Goal: Task Accomplishment & Management: Manage account settings

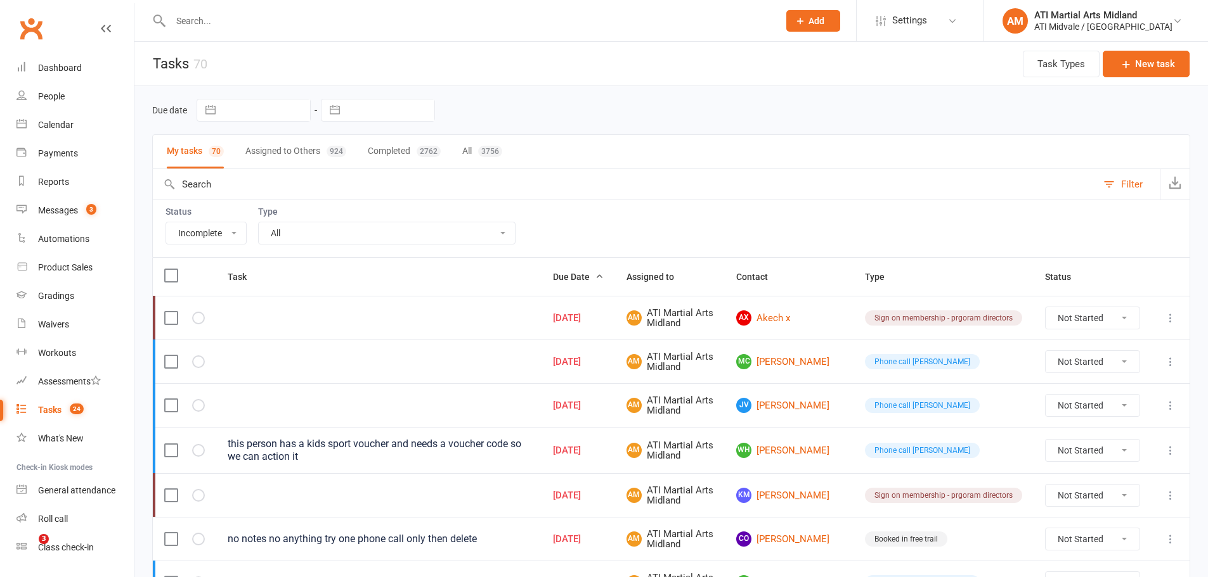
select select "incomplete"
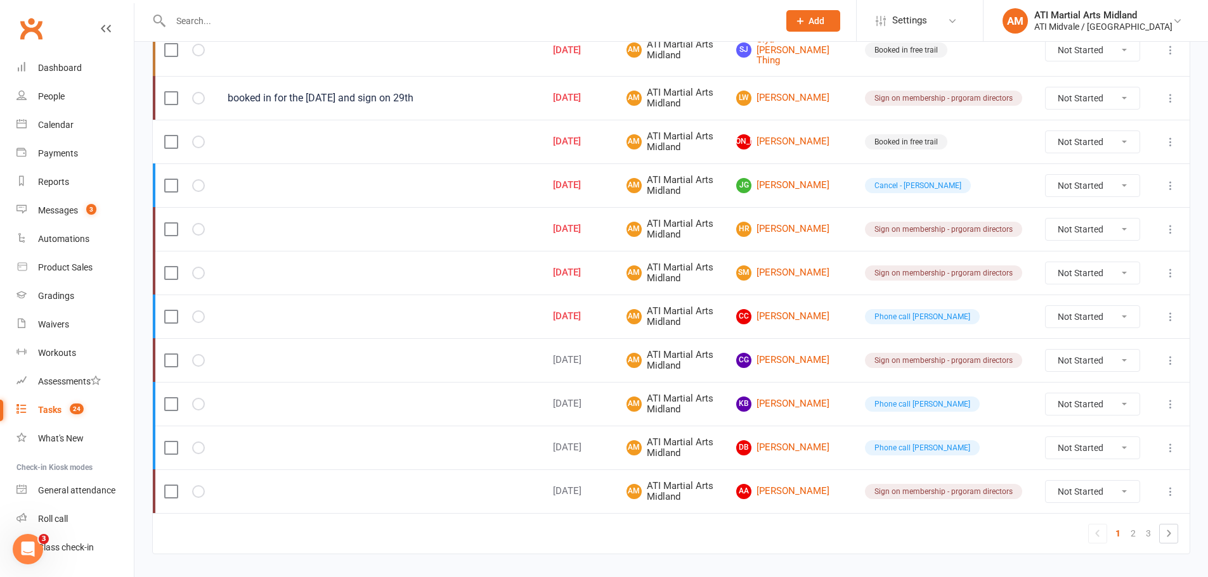
click at [342, 25] on input "text" at bounding box center [468, 21] width 603 height 18
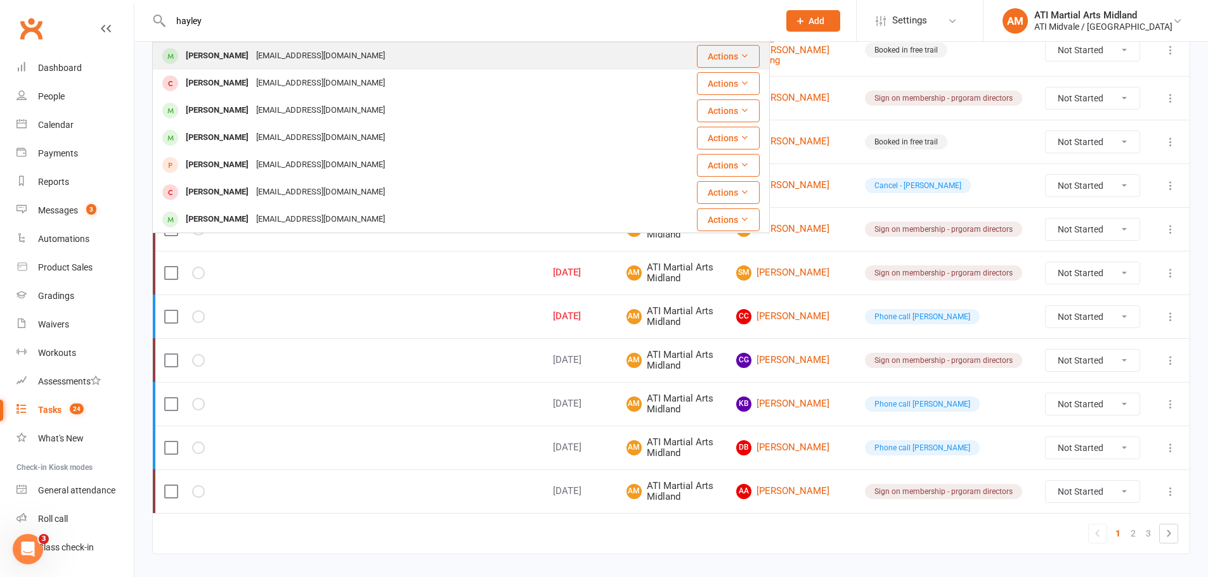
type input "hayley"
click at [236, 48] on div "Hayley Richter" at bounding box center [217, 56] width 70 height 18
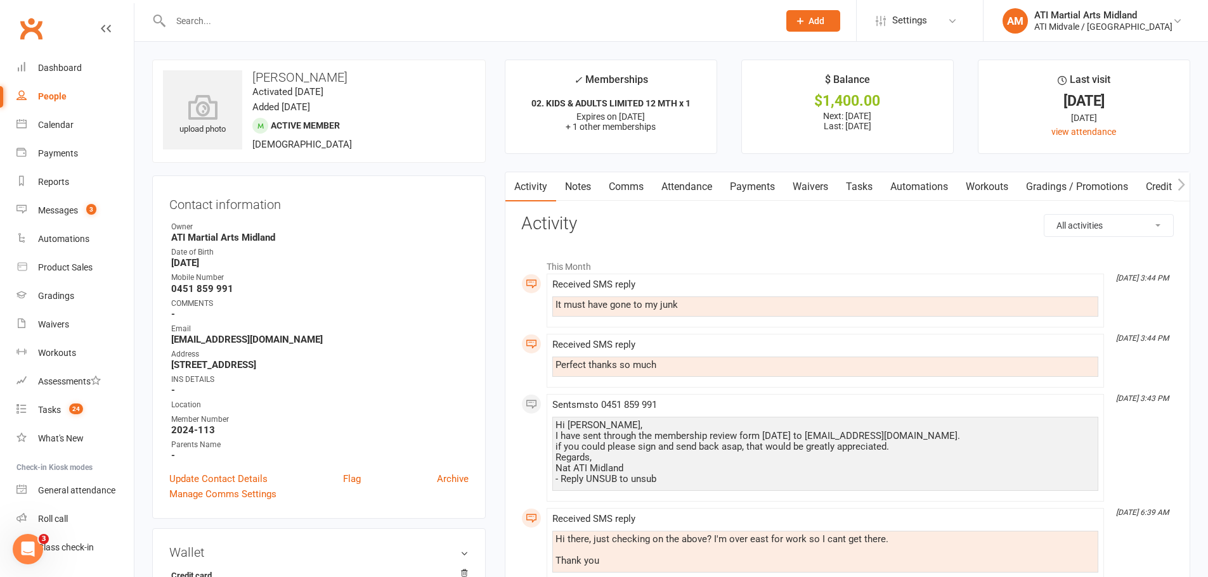
click at [588, 188] on link "Notes" at bounding box center [578, 186] width 44 height 29
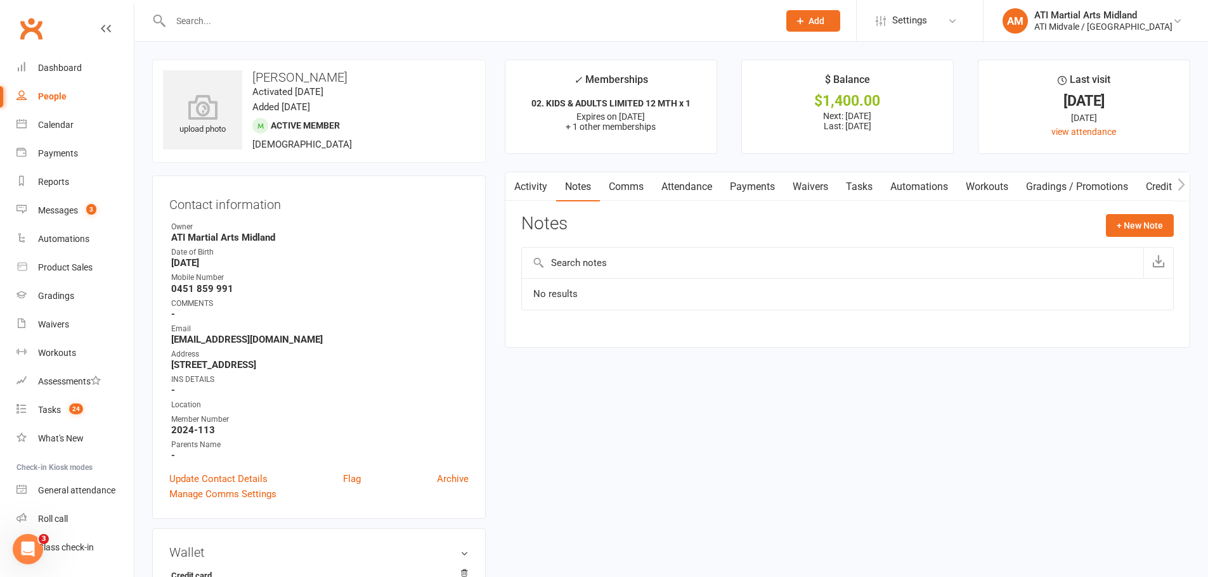
click at [635, 188] on link "Comms" at bounding box center [626, 186] width 53 height 29
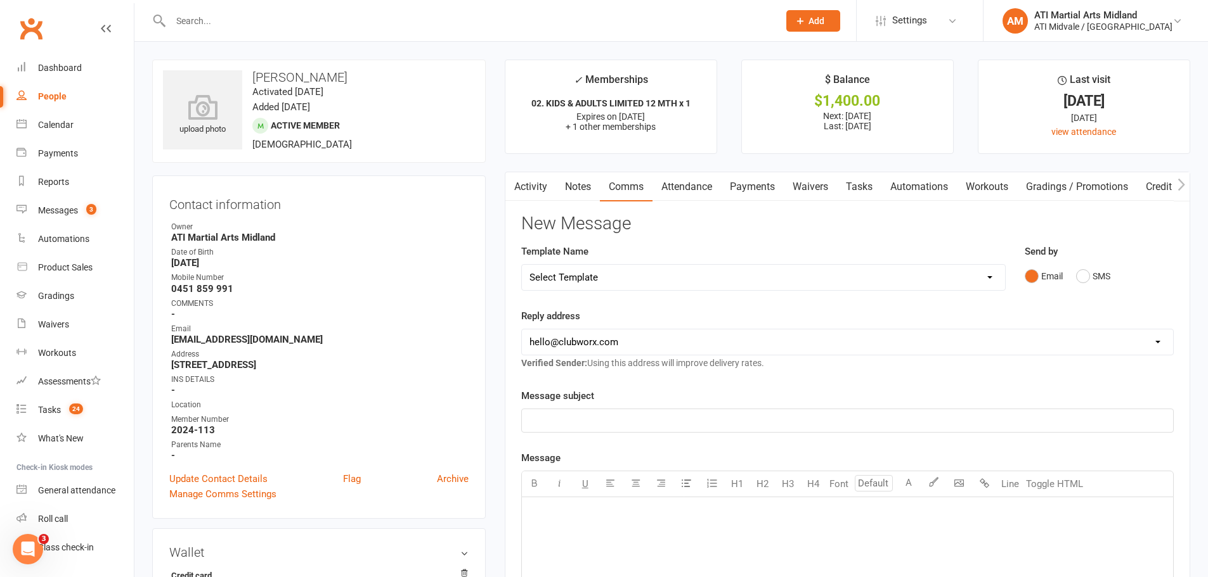
click at [854, 183] on link "Tasks" at bounding box center [859, 186] width 44 height 29
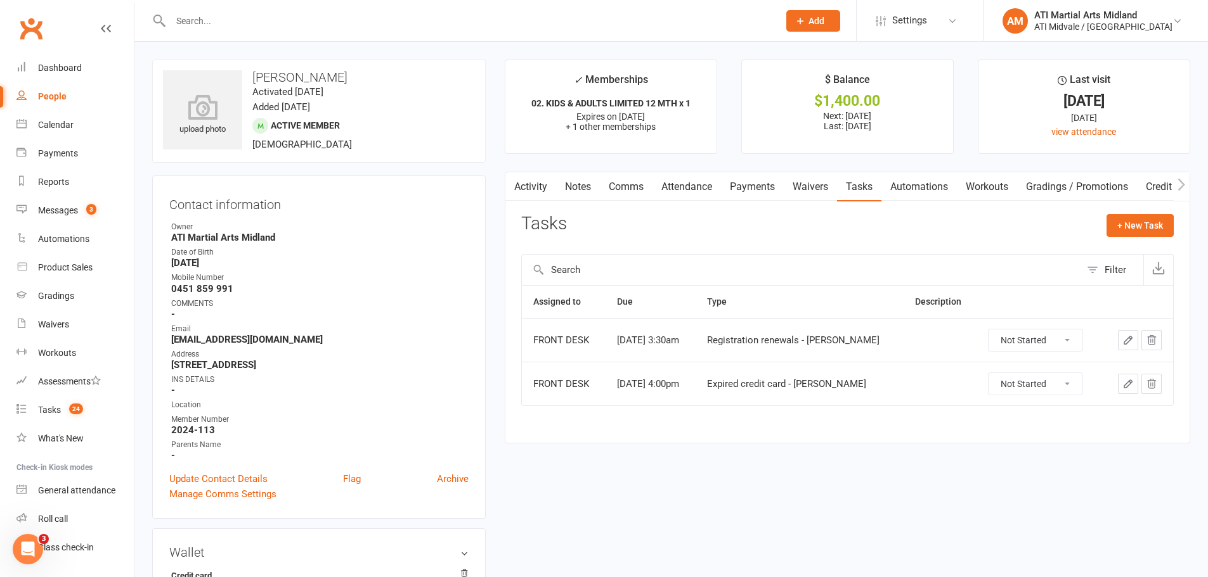
click at [1034, 347] on select "Not Started In Progress Waiting Complete" at bounding box center [1035, 341] width 94 height 22
click at [988, 330] on select "Not Started In Progress Waiting Complete" at bounding box center [1035, 341] width 94 height 22
select select "unstarted"
click at [1028, 339] on select "Not Started In Progress Waiting Complete" at bounding box center [1031, 341] width 94 height 22
click at [984, 330] on select "Not Started In Progress Waiting Complete" at bounding box center [1031, 341] width 94 height 22
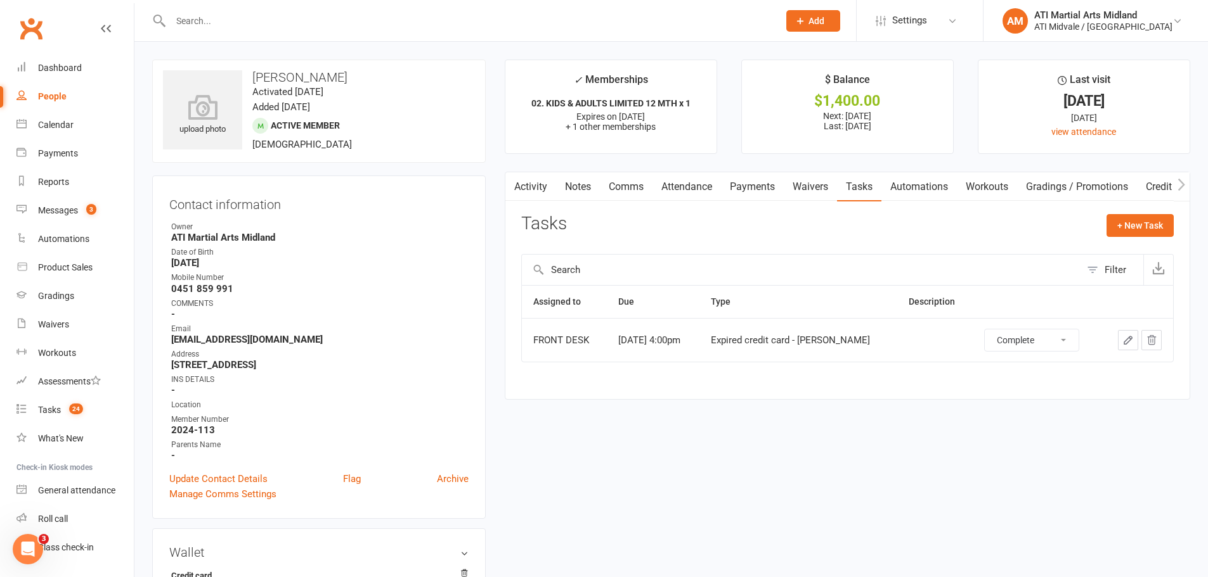
select select "unstarted"
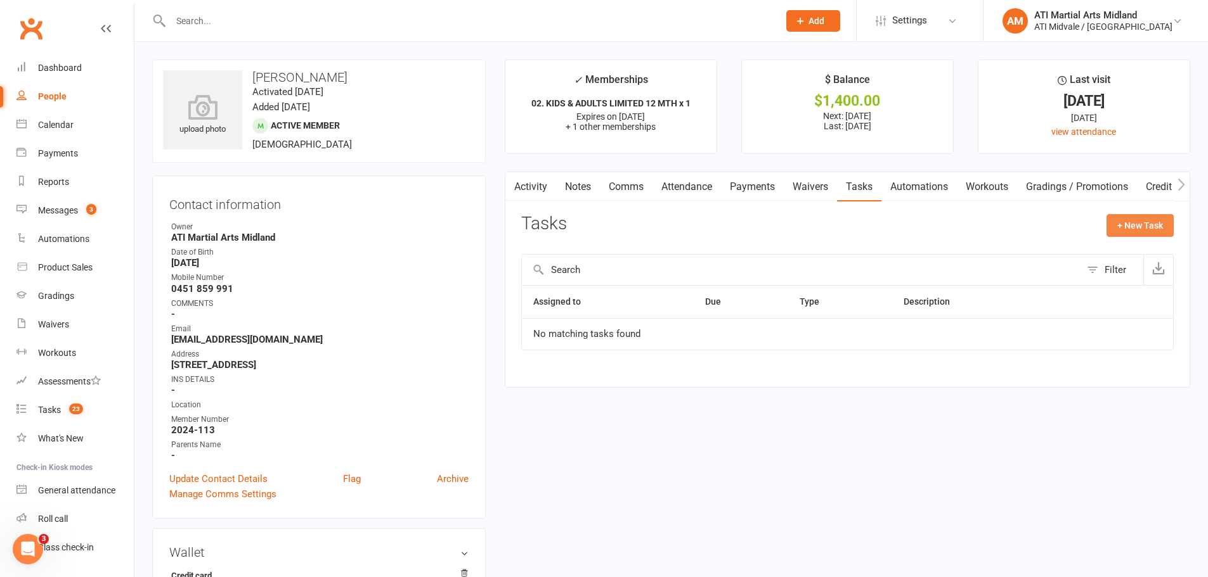
click at [1132, 231] on button "+ New Task" at bounding box center [1139, 225] width 67 height 23
select select "32859"
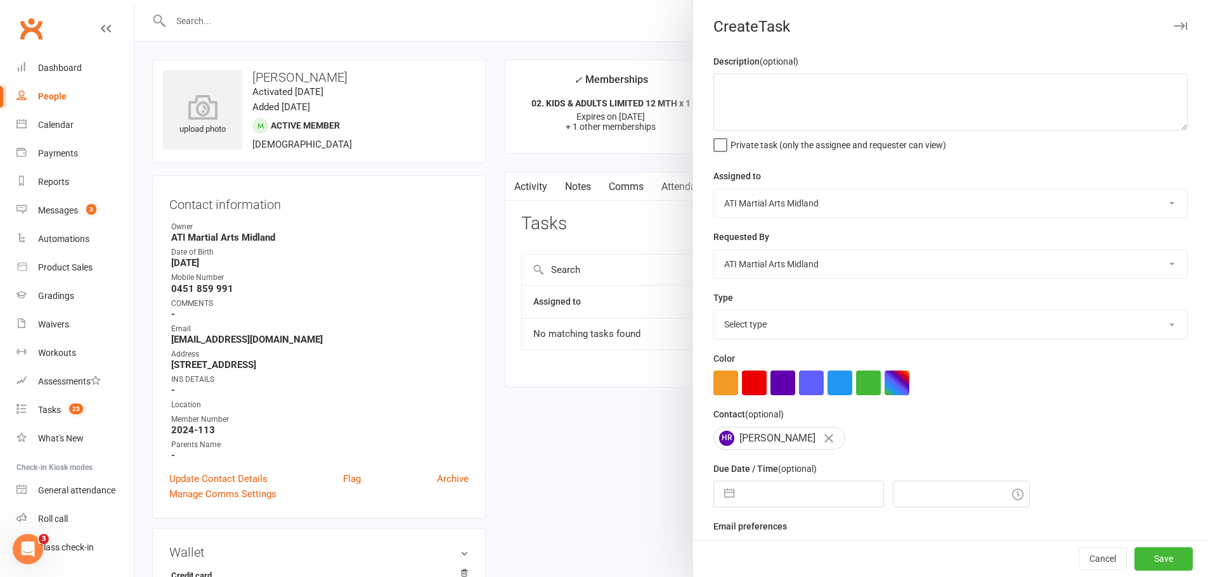
click at [757, 191] on select "Accounts Department ATI Martial Arts Midland CLASS ADMIN FRONT DESK" at bounding box center [950, 204] width 473 height 28
click at [850, 149] on span "Private task (only the assignee and requester can view)" at bounding box center [838, 143] width 216 height 15
click at [850, 136] on input "Private task (only the assignee and requester can view)" at bounding box center [829, 136] width 233 height 0
click at [782, 146] on span "Private task (only the assignee and requester can view)" at bounding box center [838, 143] width 216 height 15
click at [782, 136] on input "Private task (only the assignee and requester can view)" at bounding box center [829, 136] width 233 height 0
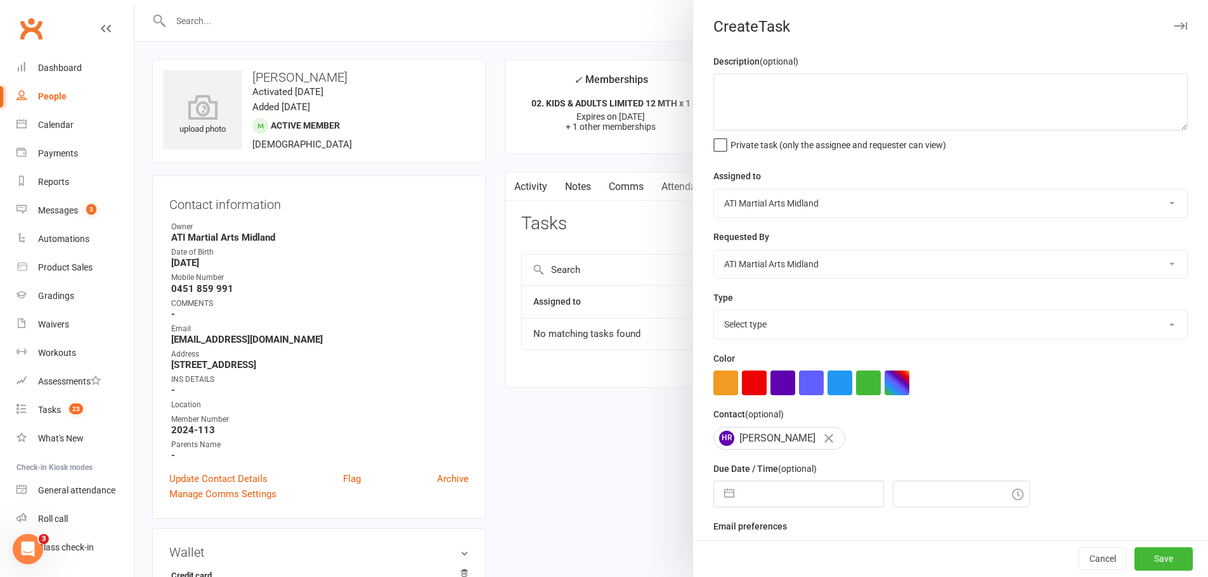
click at [743, 328] on select "Select type Add info to task Automatic renewal checking Booked in for 1st trial…" at bounding box center [950, 325] width 473 height 28
select select "15859"
click at [714, 313] on select "Select type Add info to task Automatic renewal checking Booked in for 1st trial…" at bounding box center [950, 325] width 473 height 28
select select "6"
select select "2025"
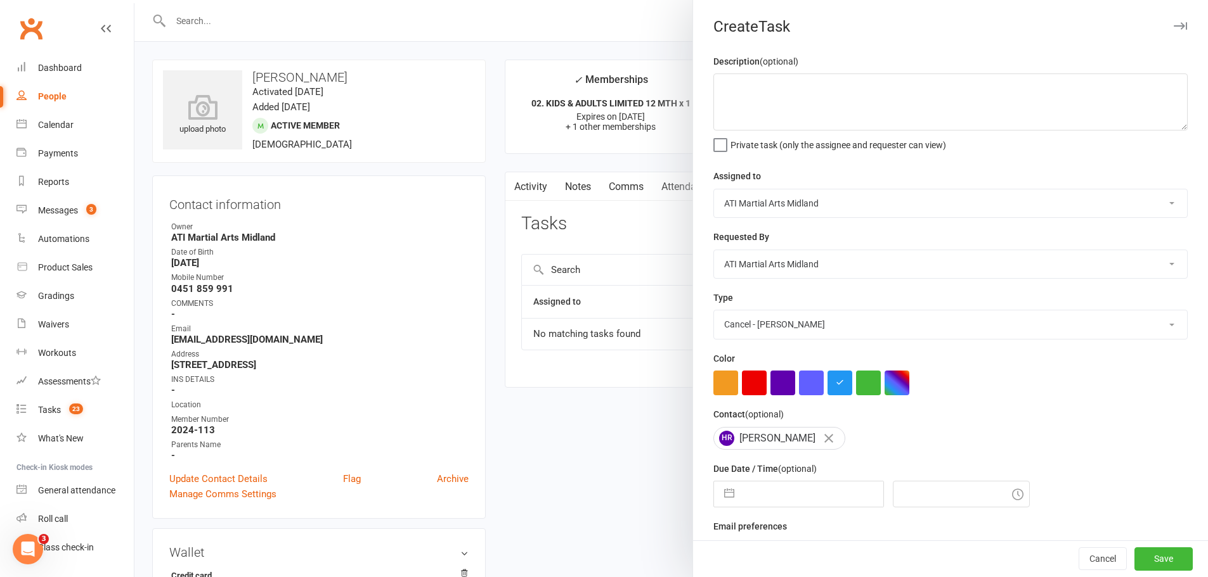
select select "7"
select select "2025"
select select "8"
select select "2025"
click at [825, 507] on input "text" at bounding box center [811, 494] width 143 height 25
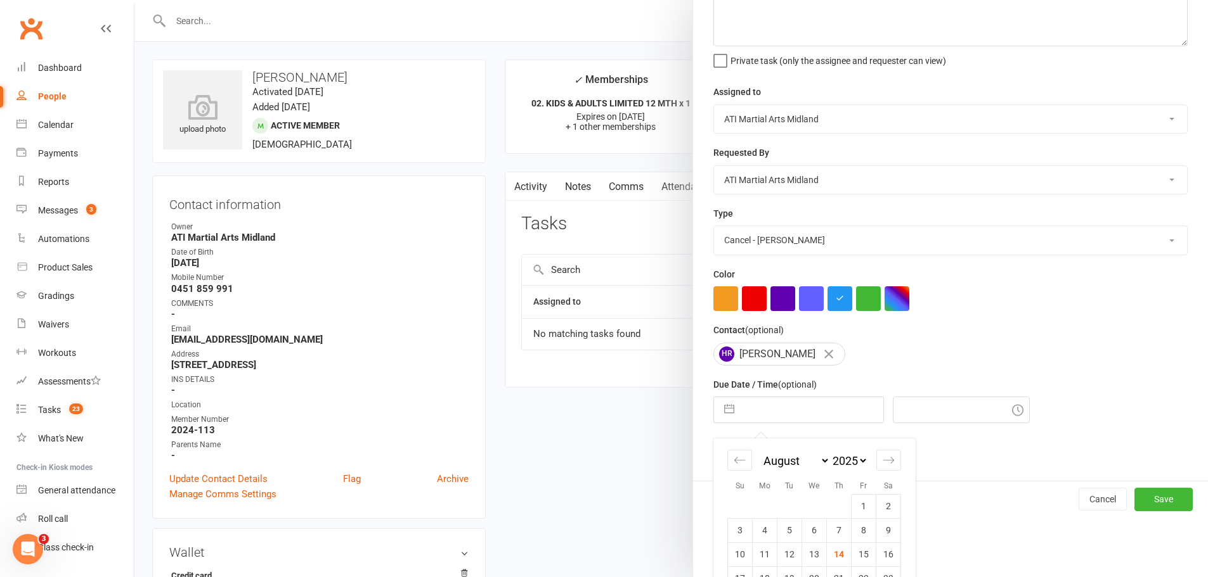
scroll to position [165, 0]
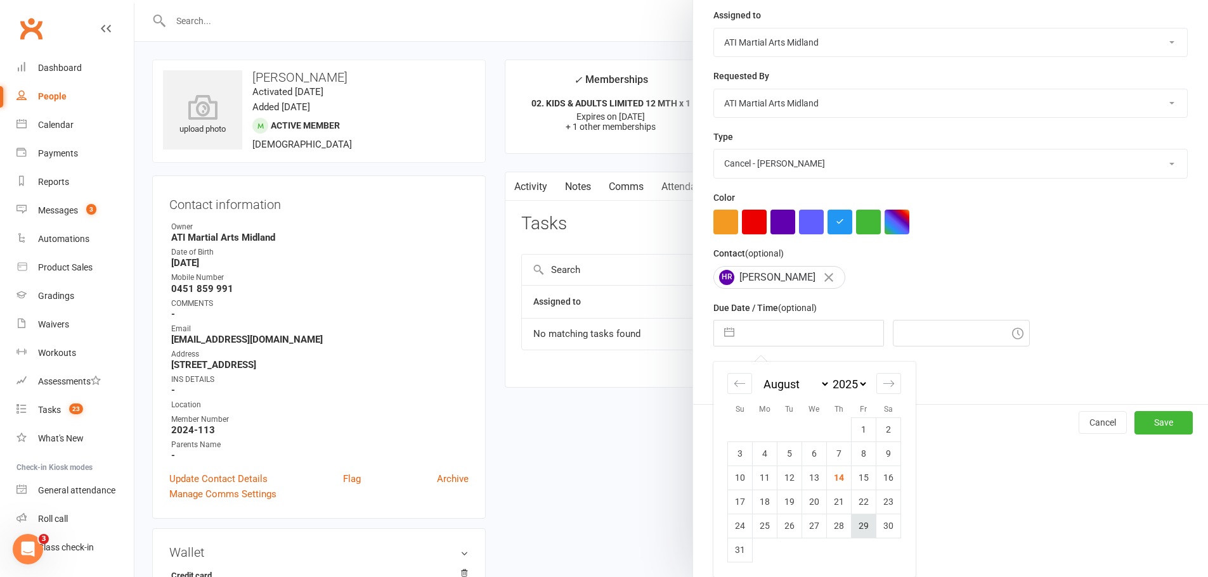
click at [861, 529] on td "29" at bounding box center [863, 526] width 25 height 24
type input "29 Aug 2025"
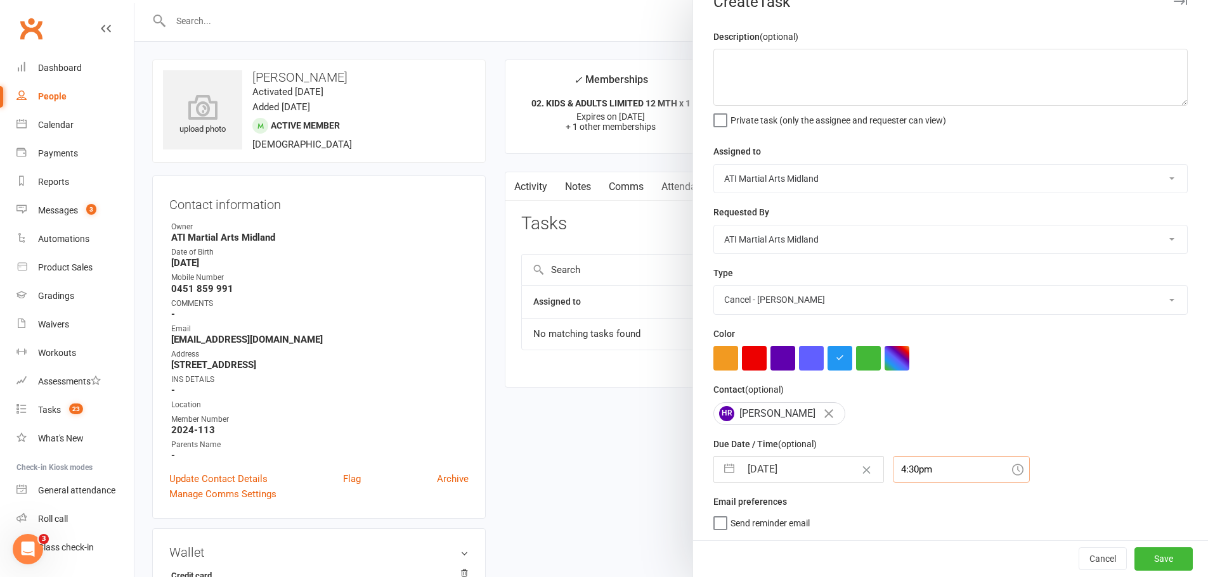
click at [911, 481] on div "4:30pm" at bounding box center [961, 469] width 137 height 27
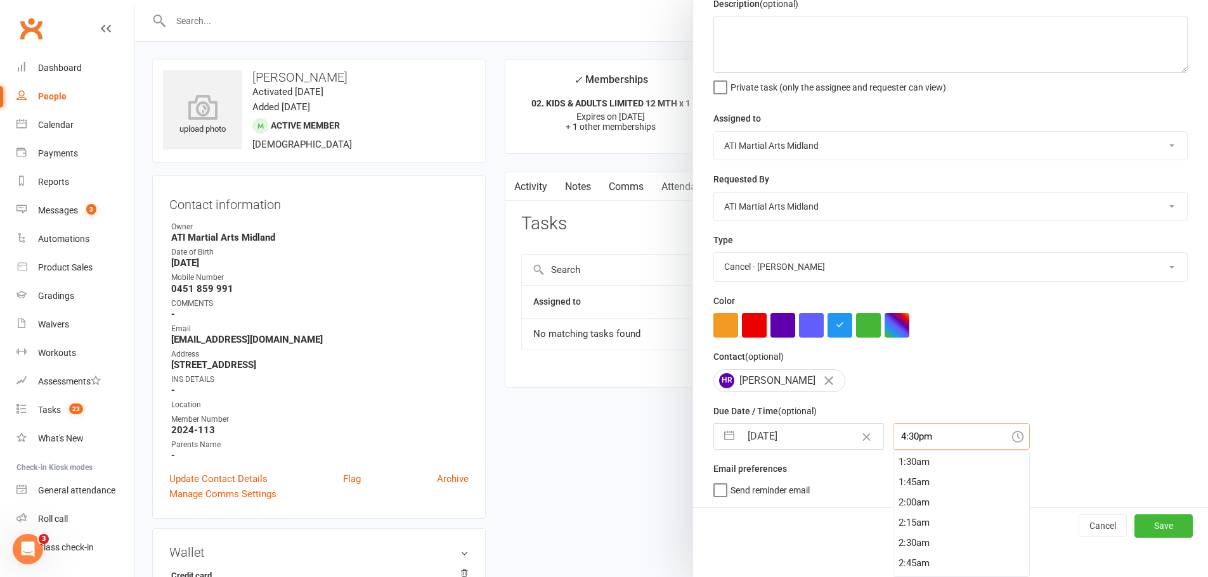
scroll to position [51, 0]
click at [923, 486] on div "1:00am" at bounding box center [961, 492] width 136 height 20
type input "1:00am"
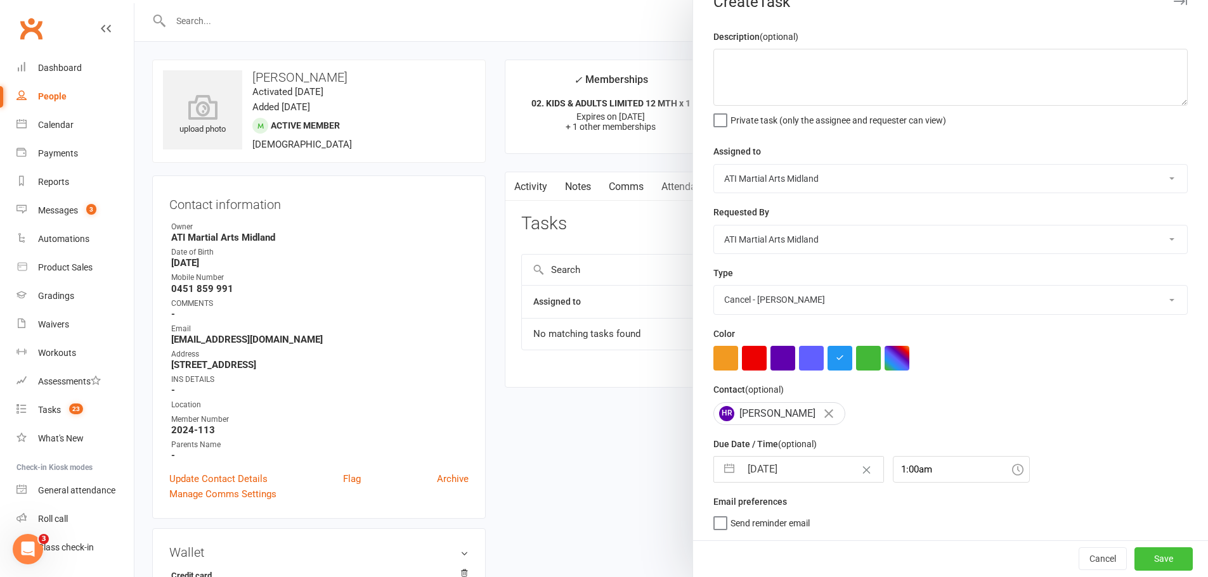
click at [1161, 558] on button "Save" at bounding box center [1163, 559] width 58 height 23
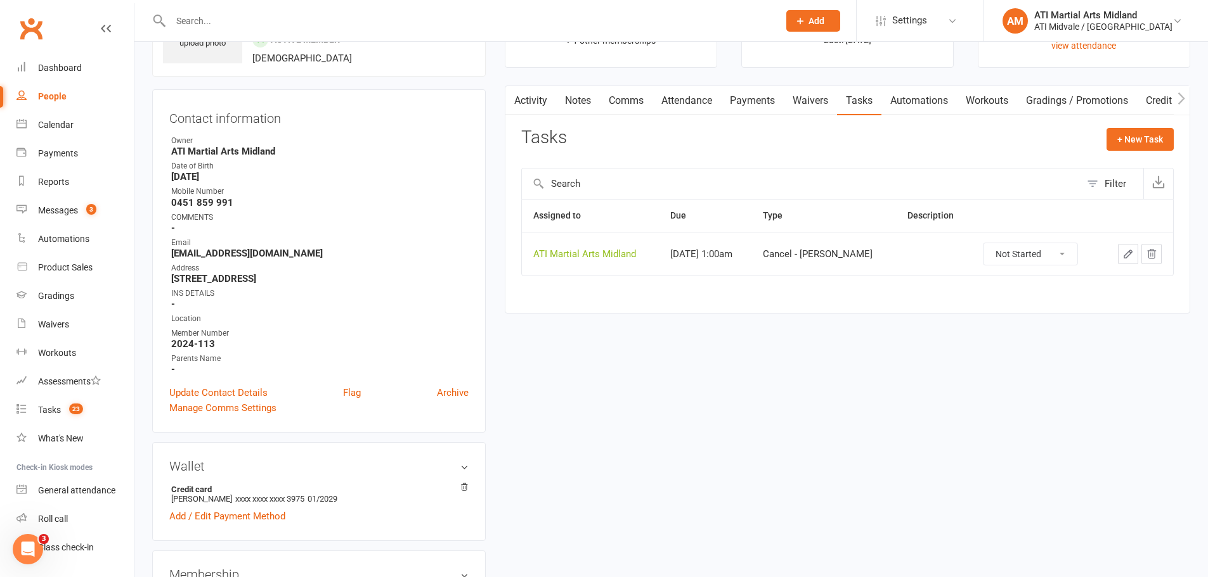
scroll to position [0, 0]
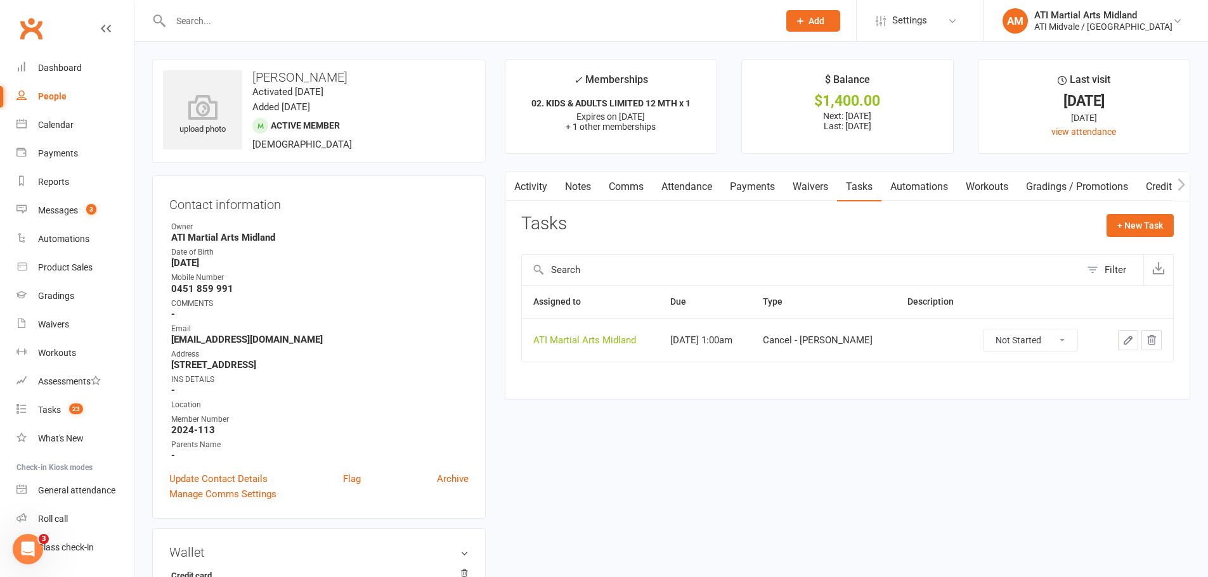
click at [761, 186] on link "Payments" at bounding box center [752, 186] width 63 height 29
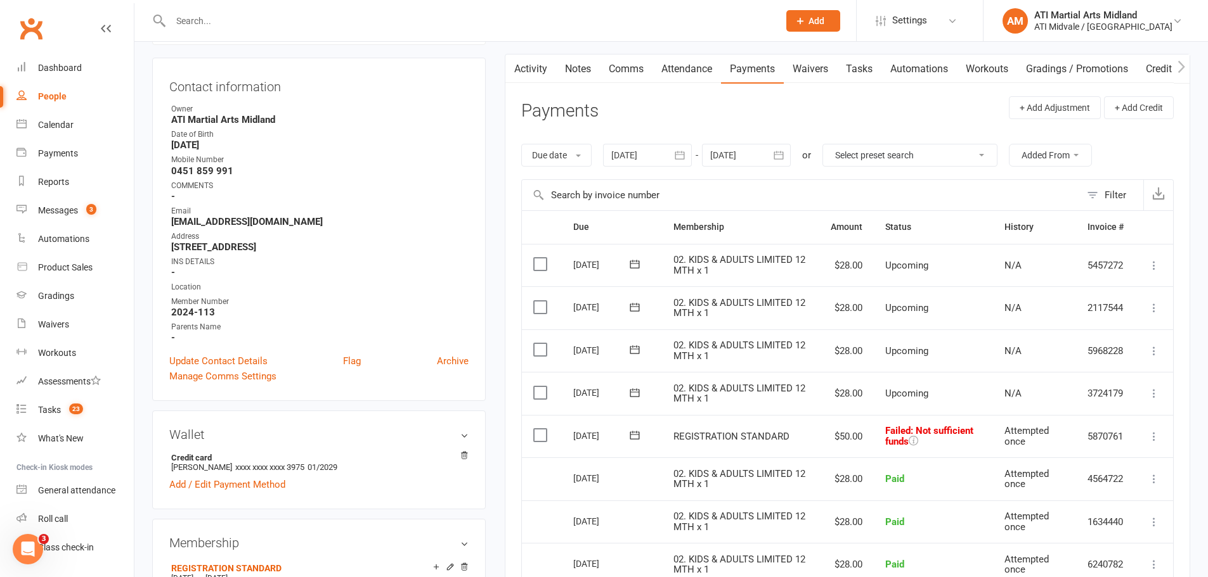
scroll to position [127, 0]
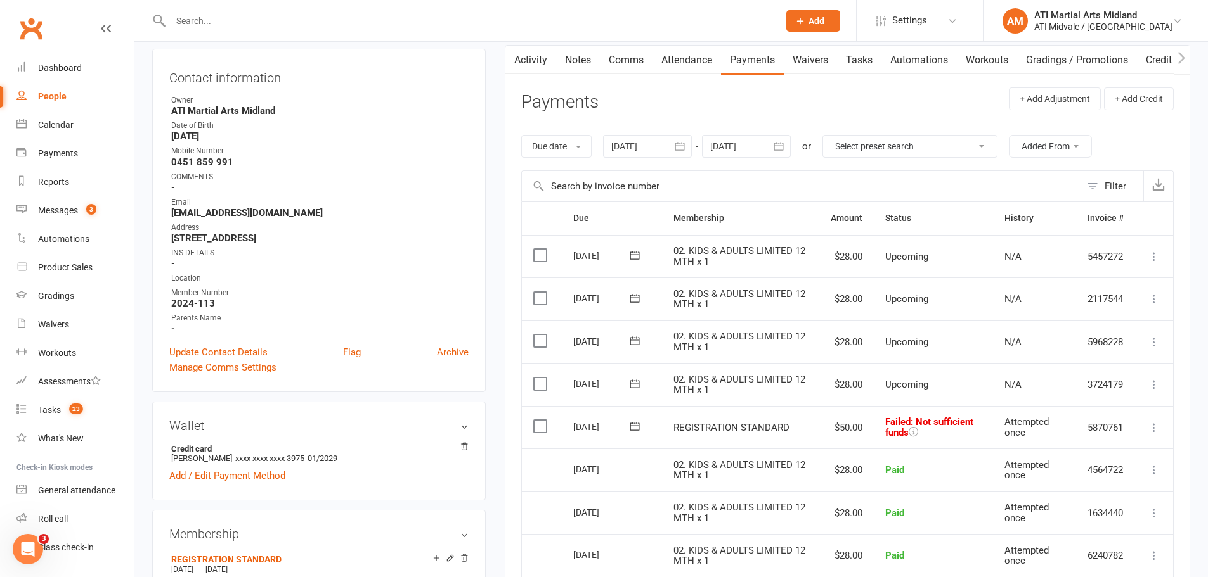
click at [1157, 430] on icon at bounding box center [1153, 428] width 13 height 13
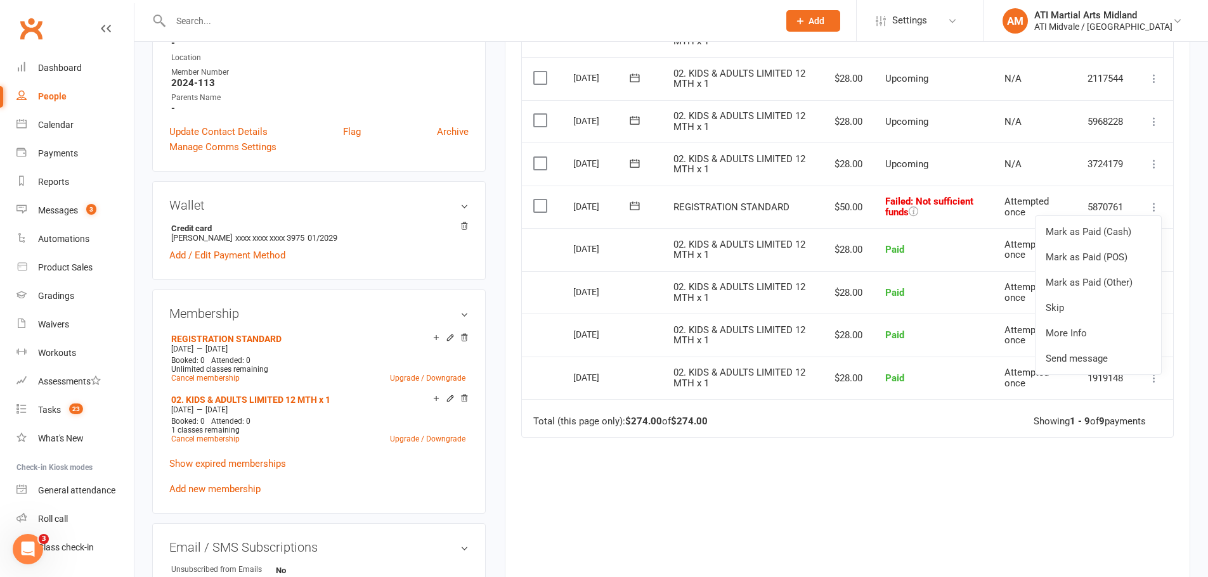
scroll to position [380, 0]
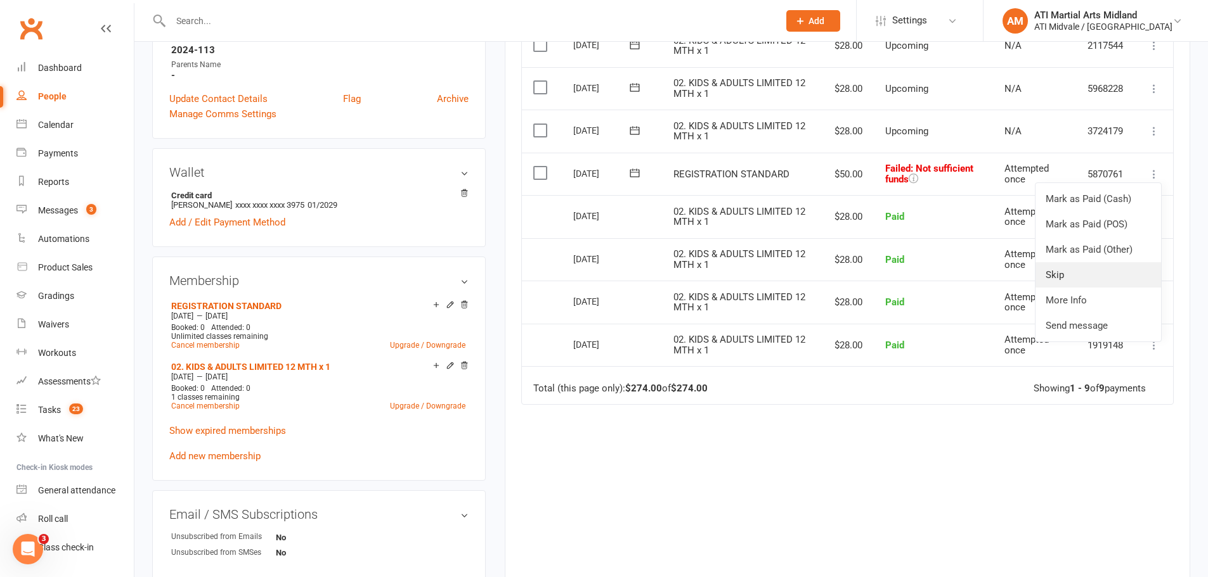
click at [1090, 281] on link "Skip" at bounding box center [1098, 274] width 126 height 25
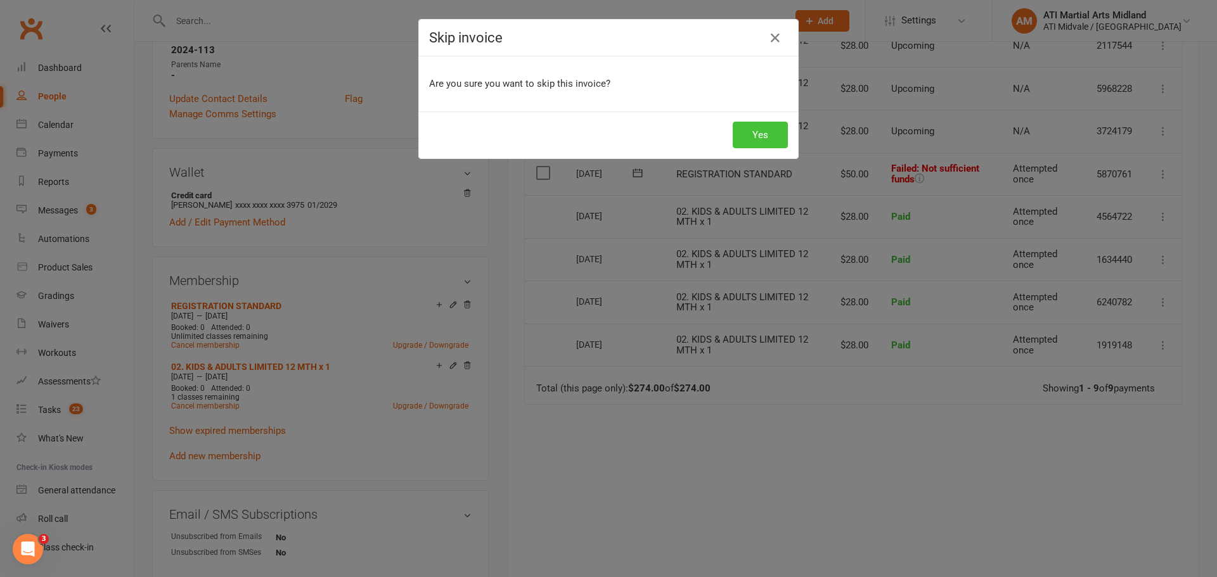
click at [747, 137] on button "Yes" at bounding box center [760, 135] width 55 height 27
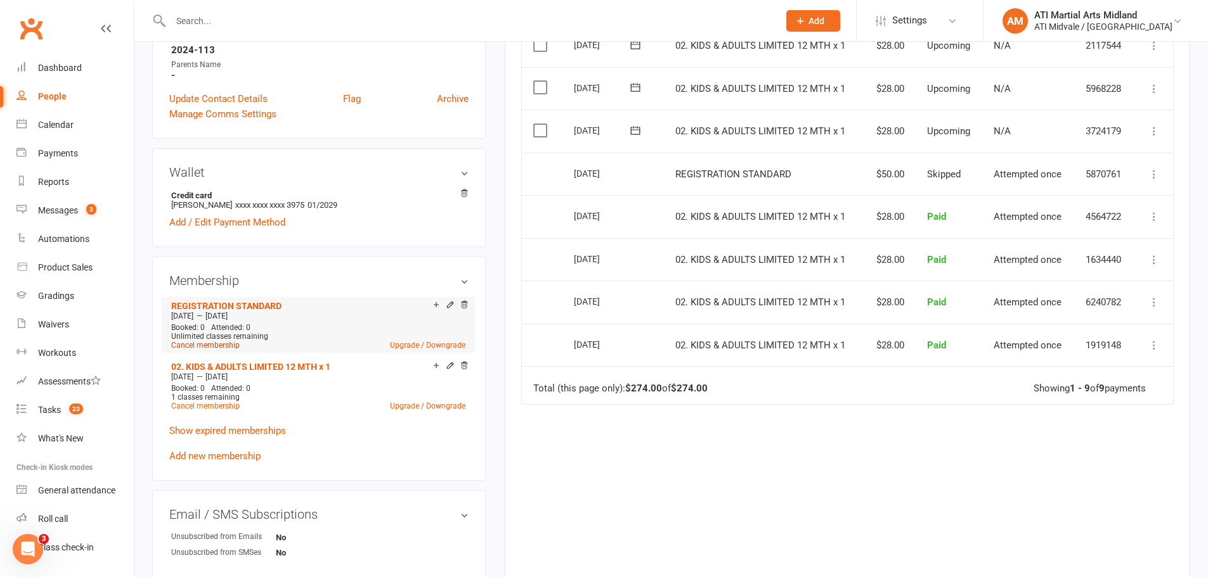
click at [200, 347] on link "Cancel membership" at bounding box center [205, 345] width 68 height 9
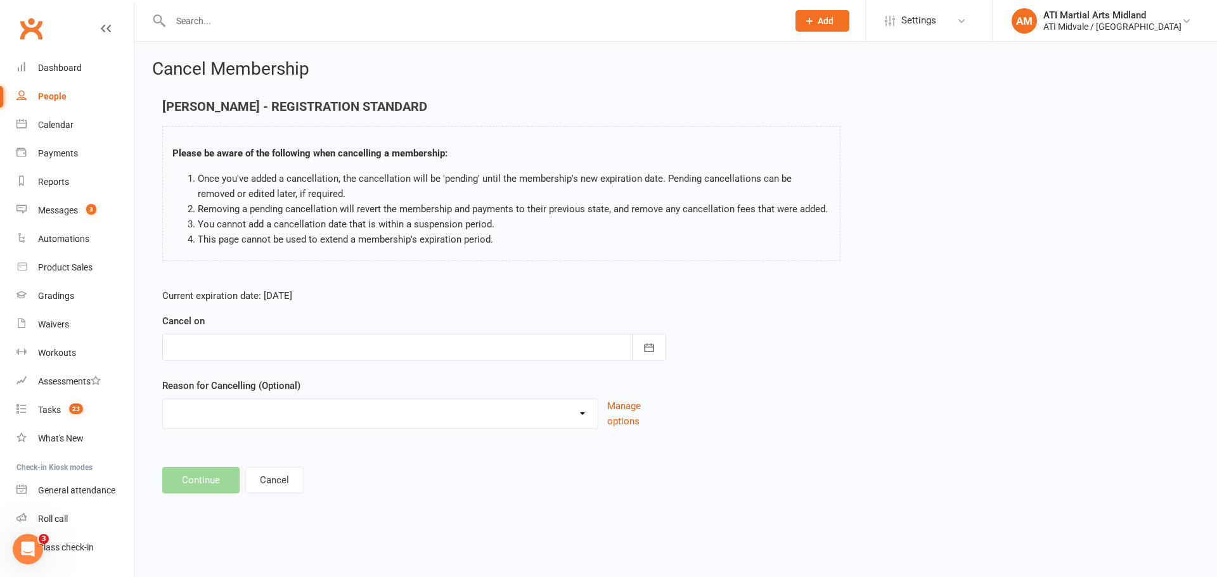
click at [387, 353] on div at bounding box center [414, 347] width 504 height 27
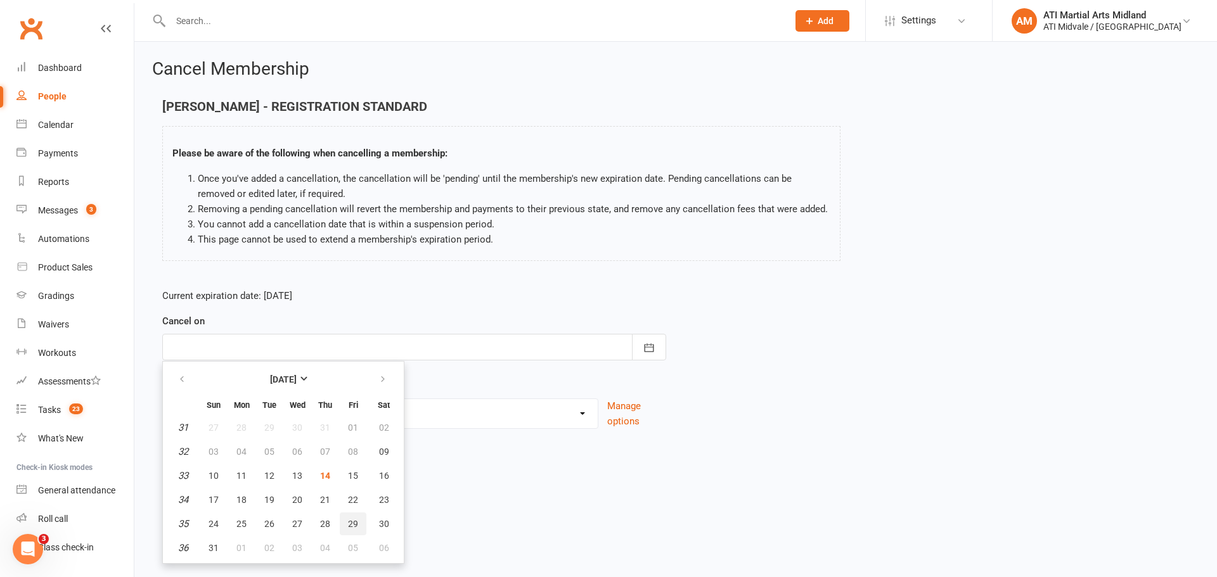
click at [358, 522] on button "29" at bounding box center [353, 524] width 27 height 23
type input "29 Aug 2025"
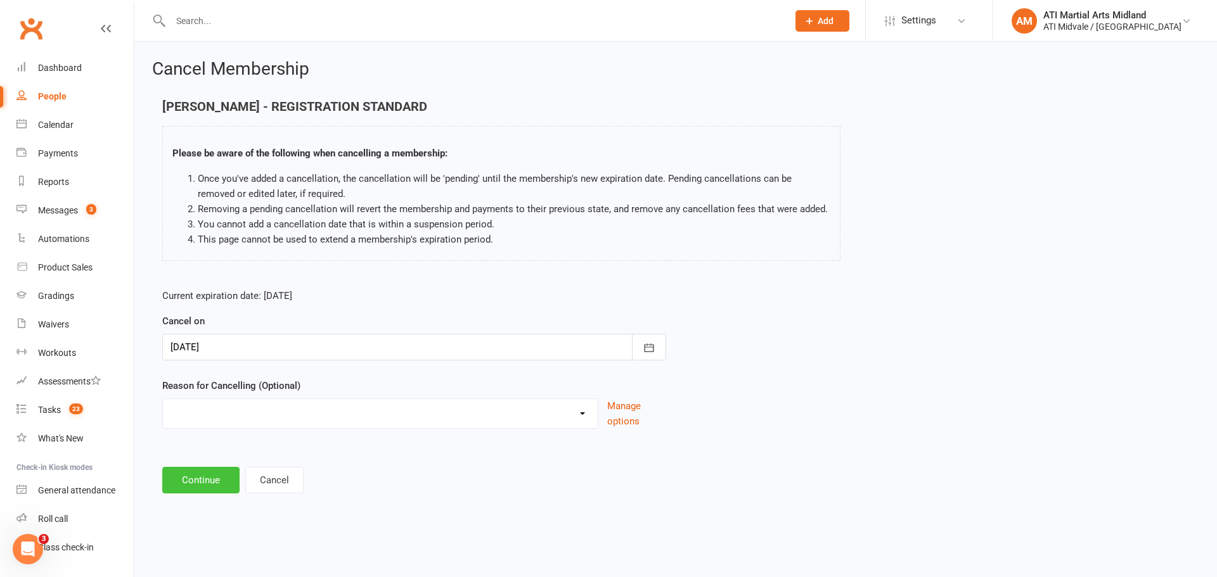
click at [228, 477] on button "Continue" at bounding box center [200, 480] width 77 height 27
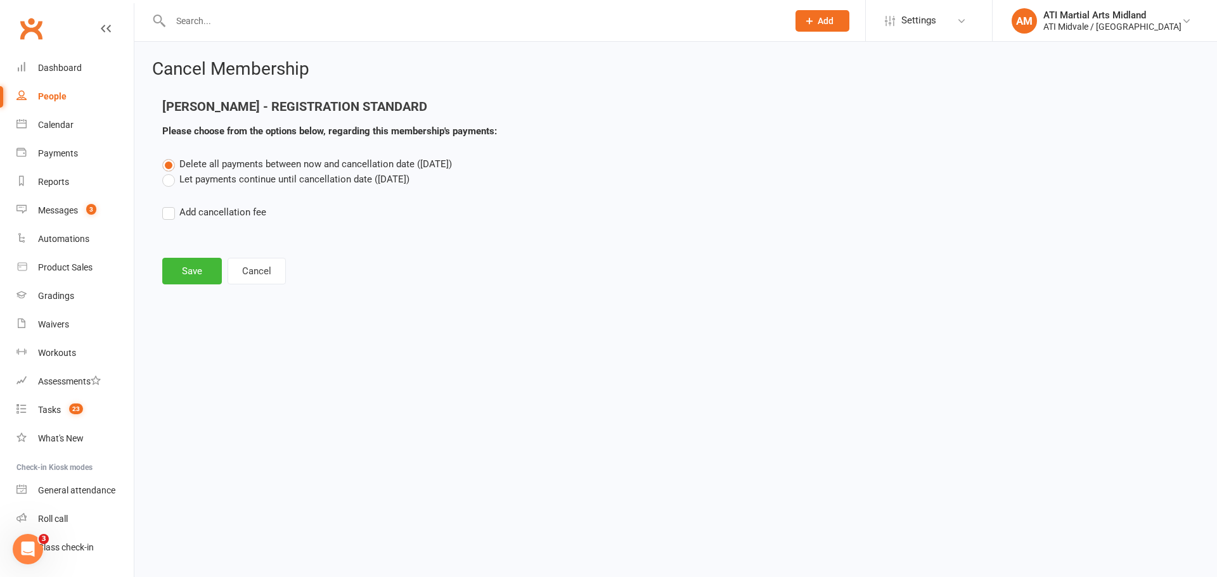
click at [254, 174] on label "Let payments continue until cancellation date (Aug 29, 2025)" at bounding box center [285, 179] width 247 height 15
click at [171, 172] on input "Let payments continue until cancellation date (Aug 29, 2025)" at bounding box center [166, 172] width 8 height 0
click at [211, 274] on button "Save" at bounding box center [192, 271] width 60 height 27
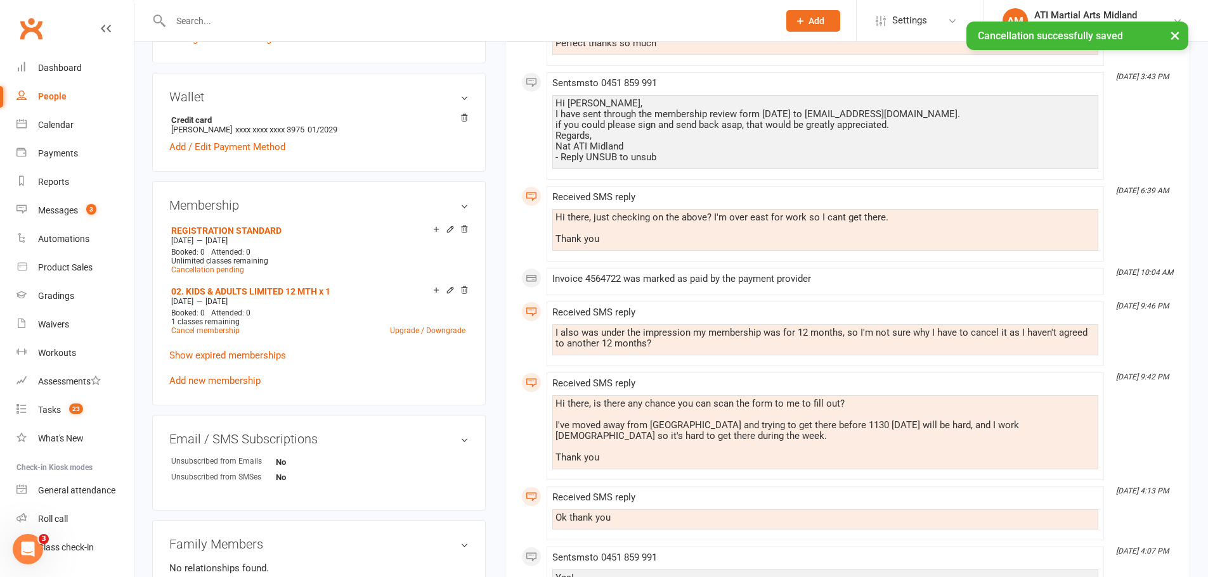
scroll to position [507, 0]
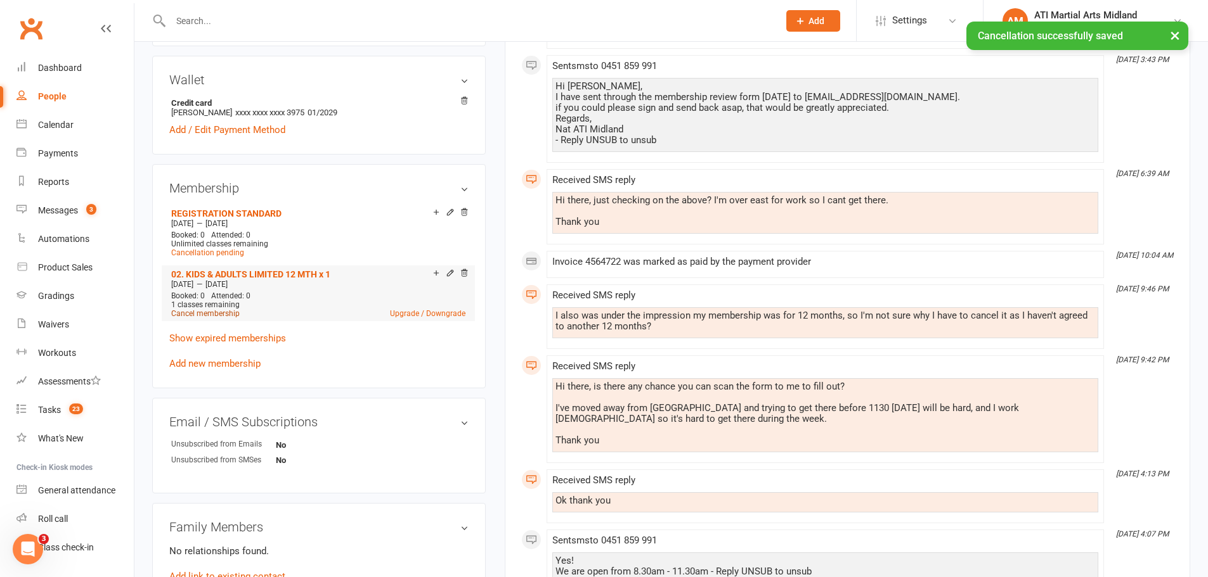
click at [202, 314] on link "Cancel membership" at bounding box center [205, 313] width 68 height 9
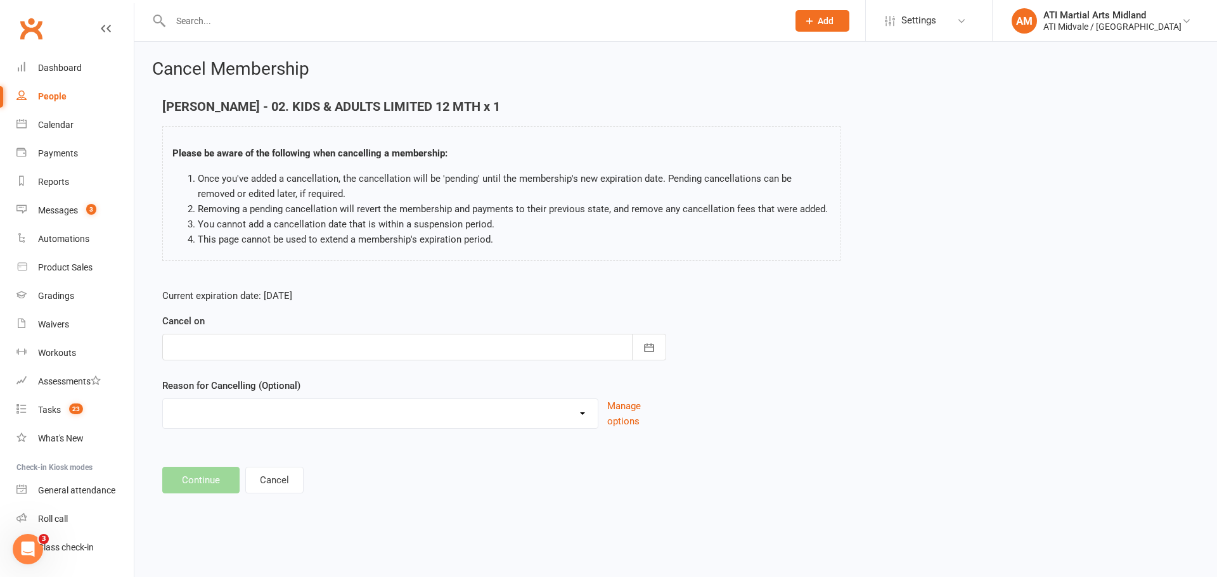
click at [414, 340] on div at bounding box center [414, 347] width 504 height 27
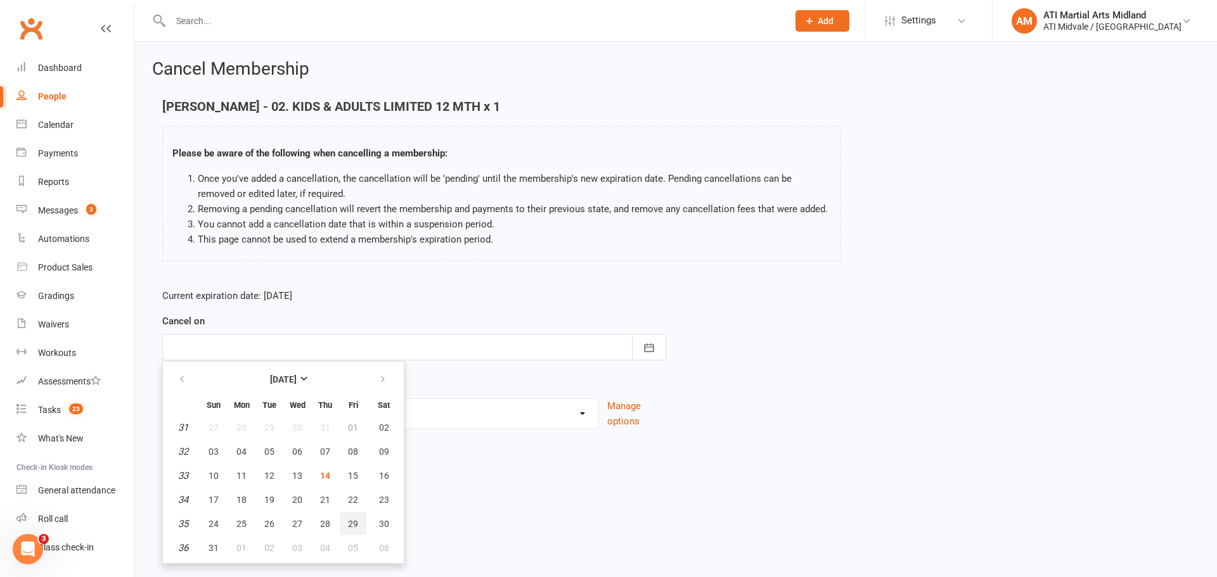
click at [356, 528] on span "29" at bounding box center [353, 524] width 10 height 10
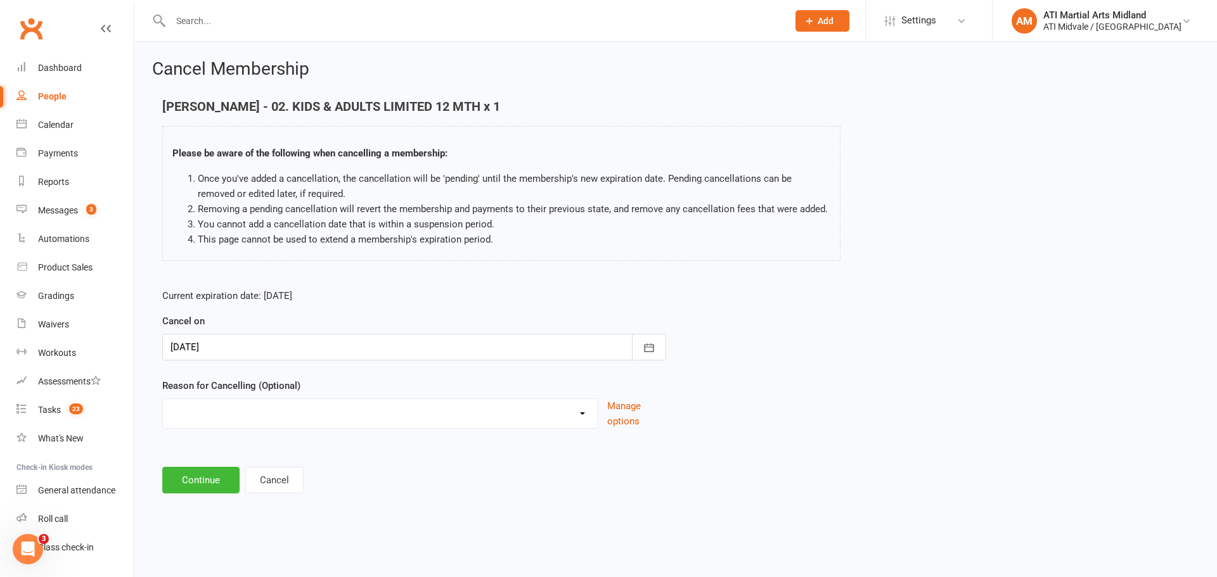
click at [319, 350] on div at bounding box center [414, 347] width 504 height 27
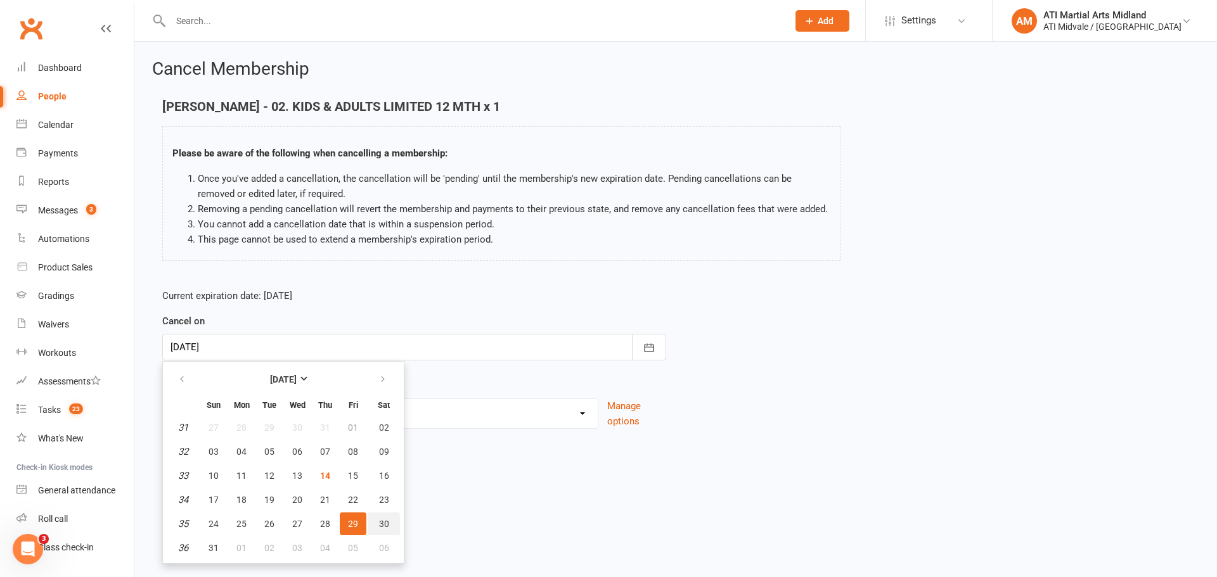
click at [391, 527] on button "30" at bounding box center [384, 524] width 32 height 23
type input "30 Aug 2025"
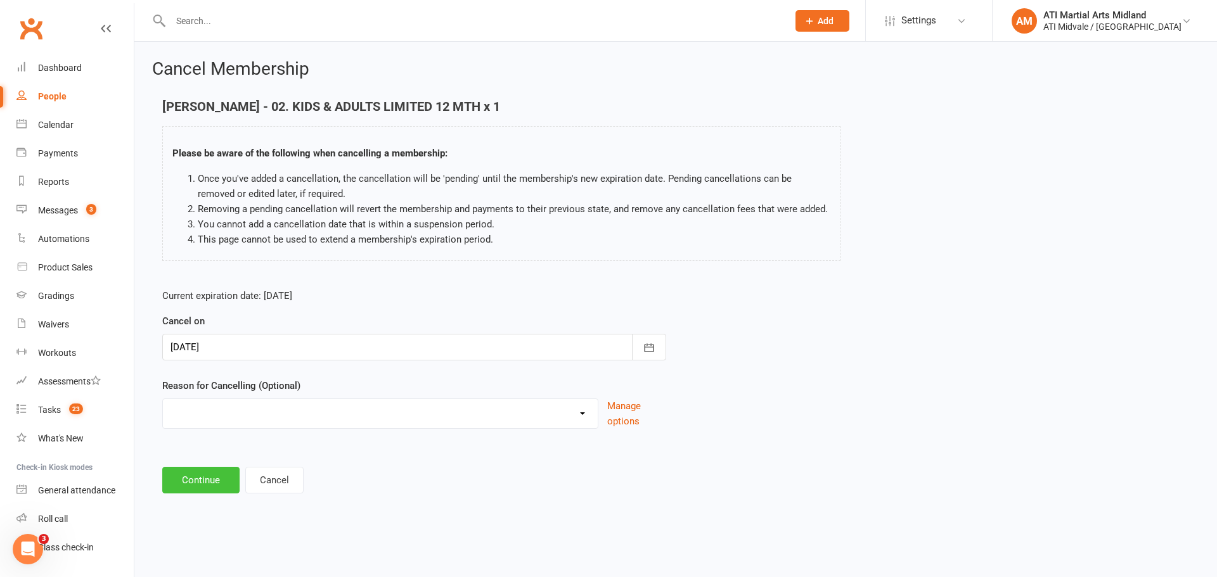
click at [207, 480] on button "Continue" at bounding box center [200, 480] width 77 height 27
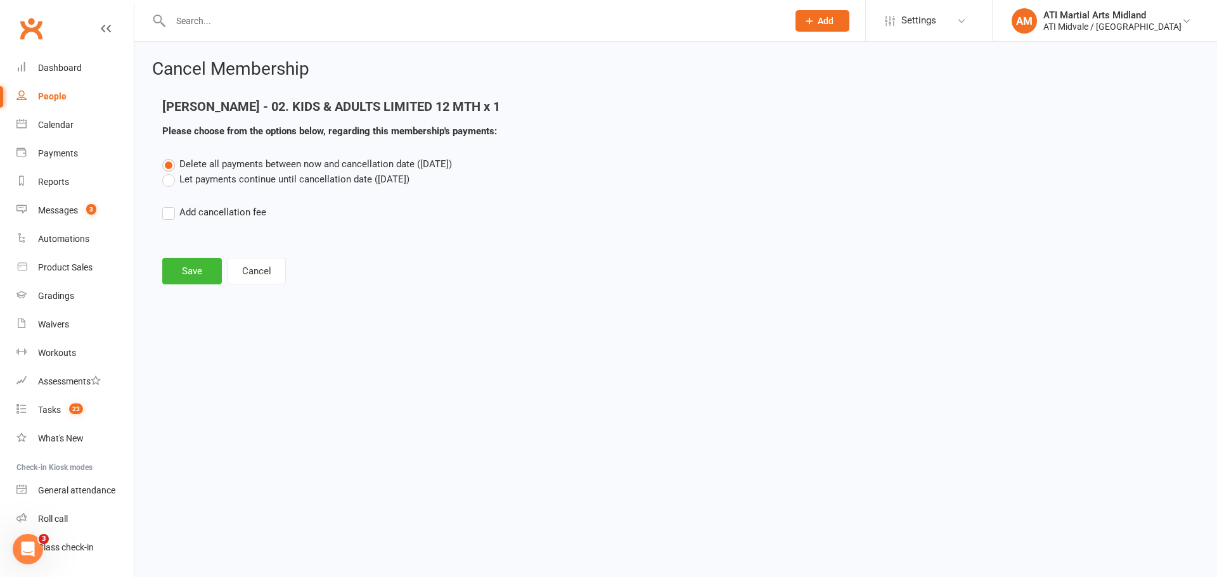
click at [280, 180] on label "Let payments continue until cancellation date (Aug 30, 2025)" at bounding box center [285, 179] width 247 height 15
click at [171, 172] on input "Let payments continue until cancellation date (Aug 30, 2025)" at bounding box center [166, 172] width 8 height 0
click at [195, 272] on button "Save" at bounding box center [192, 271] width 60 height 27
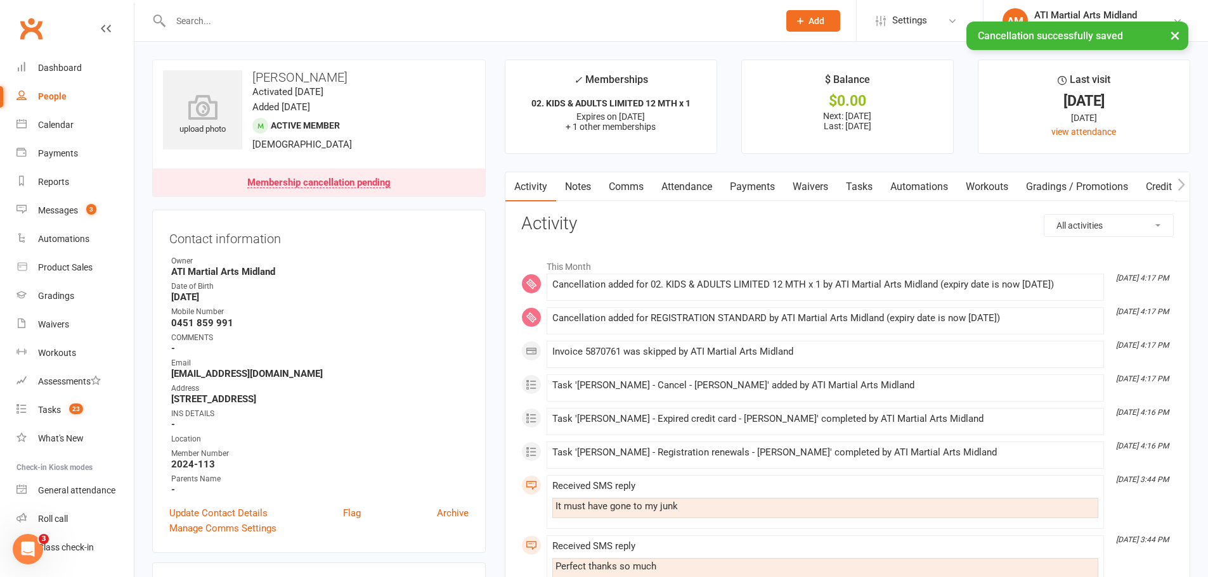
click at [764, 189] on link "Payments" at bounding box center [752, 186] width 63 height 29
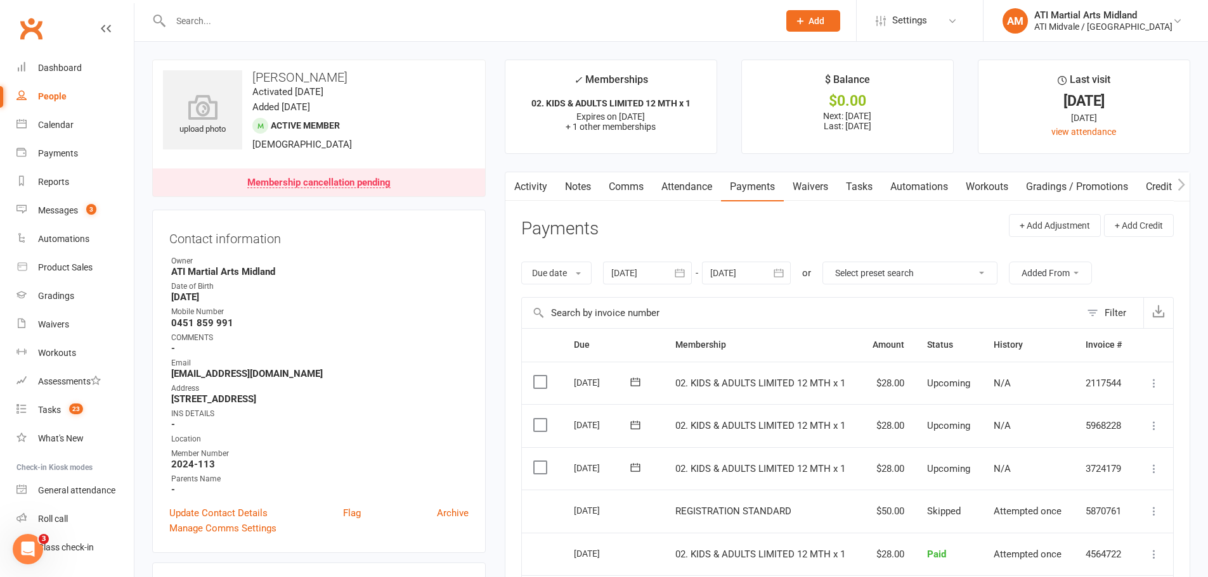
click at [295, 25] on input "text" at bounding box center [468, 21] width 603 height 18
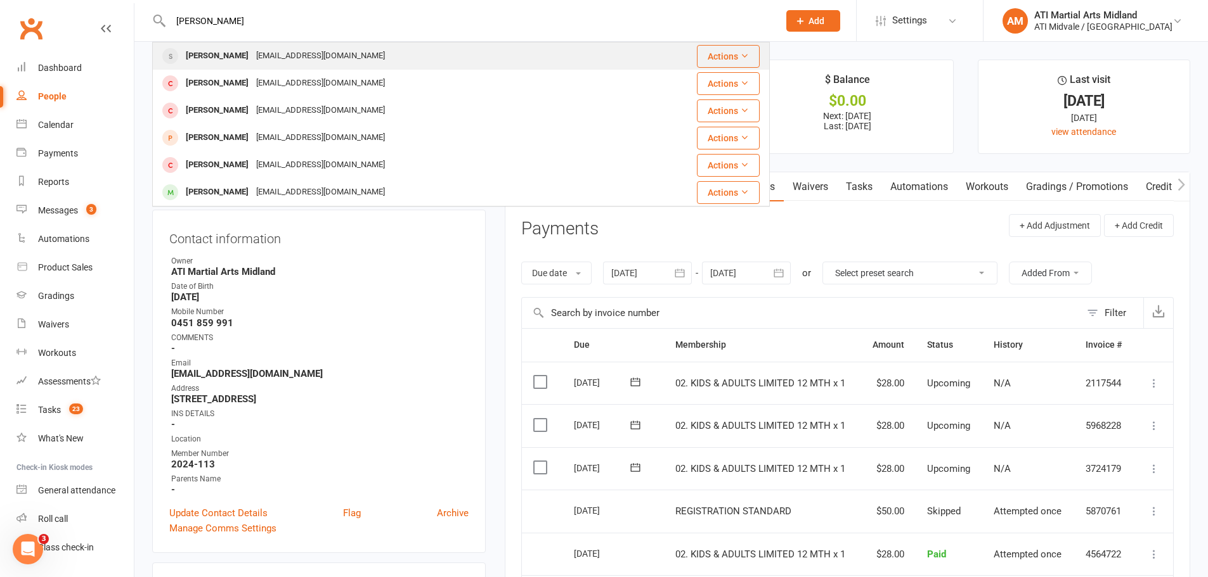
type input "gina"
click at [283, 52] on div "[EMAIL_ADDRESS][DOMAIN_NAME]" at bounding box center [320, 56] width 136 height 18
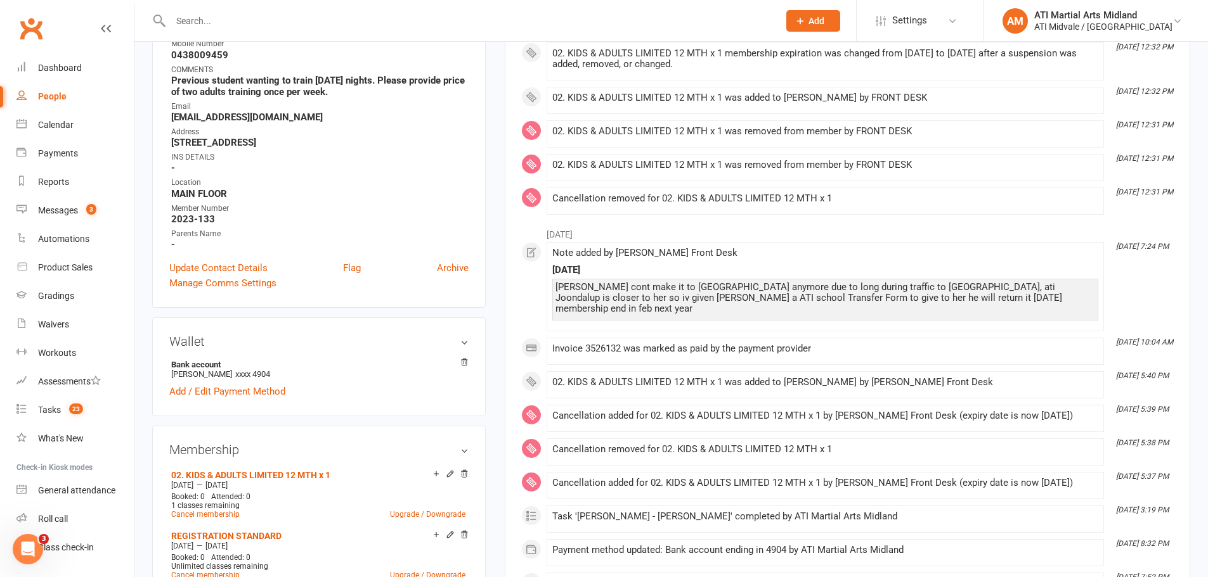
scroll to position [127, 0]
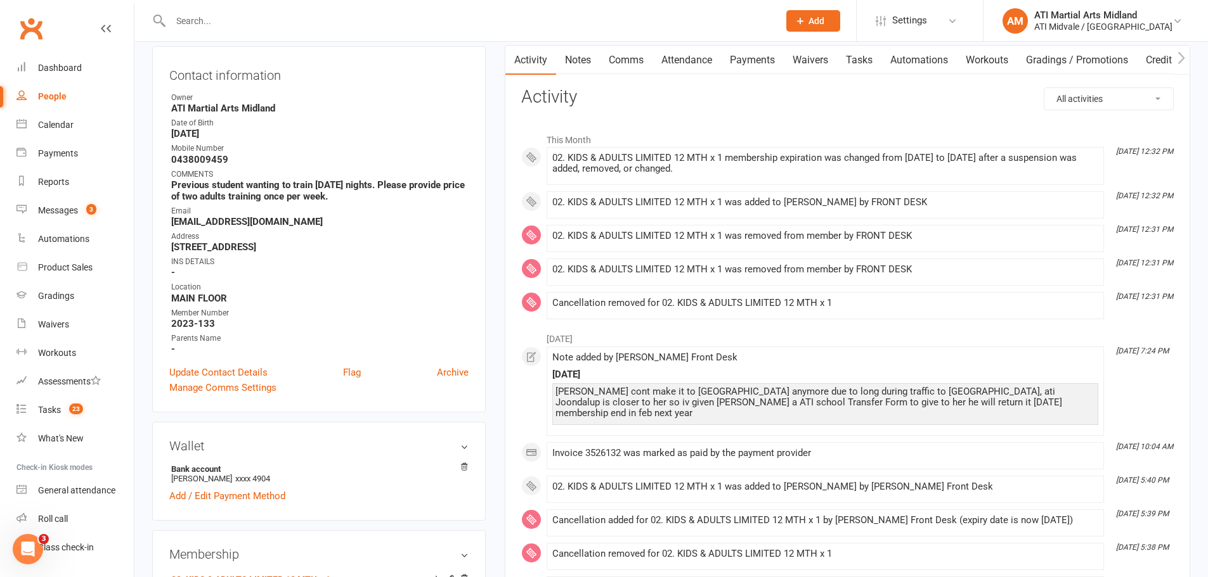
click at [752, 61] on link "Payments" at bounding box center [752, 60] width 63 height 29
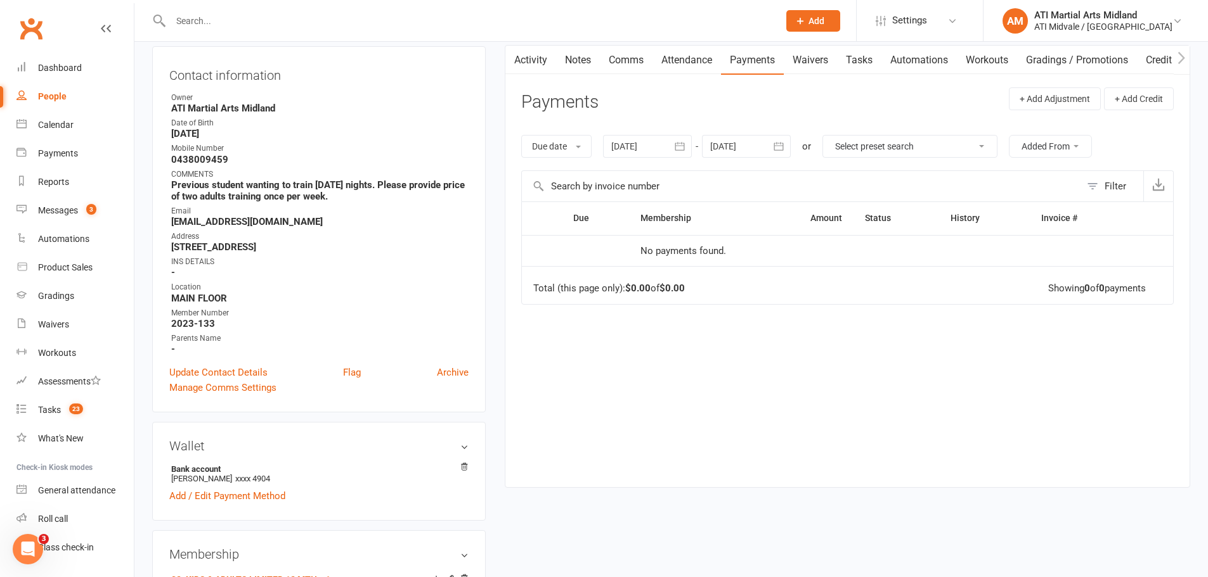
click at [680, 152] on icon "button" at bounding box center [679, 146] width 13 height 13
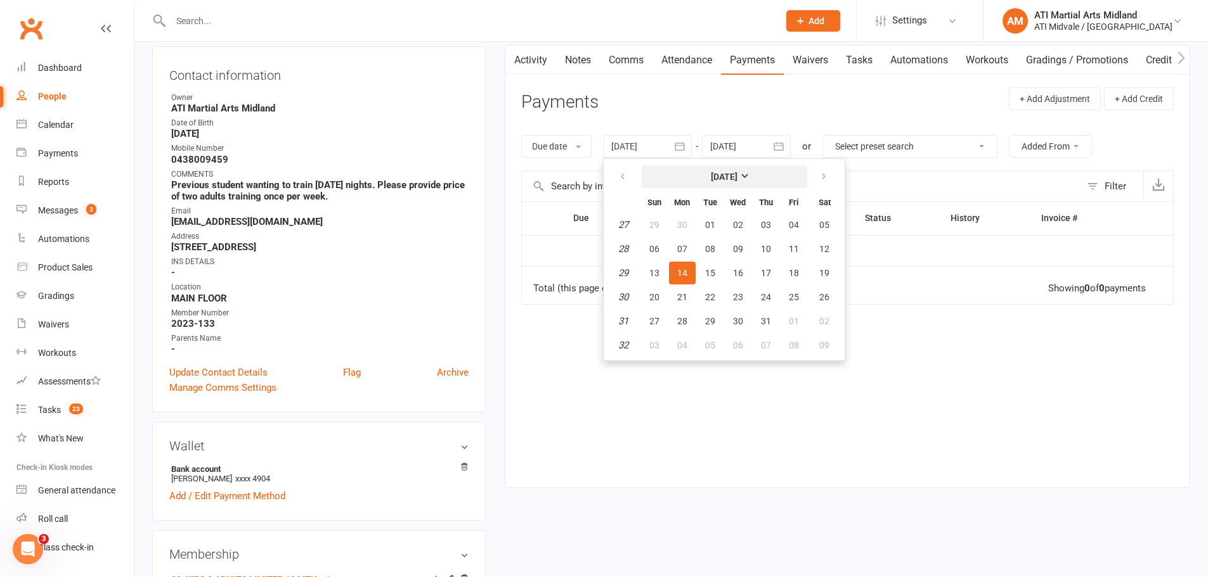
click at [737, 177] on strong "[DATE]" at bounding box center [724, 177] width 27 height 10
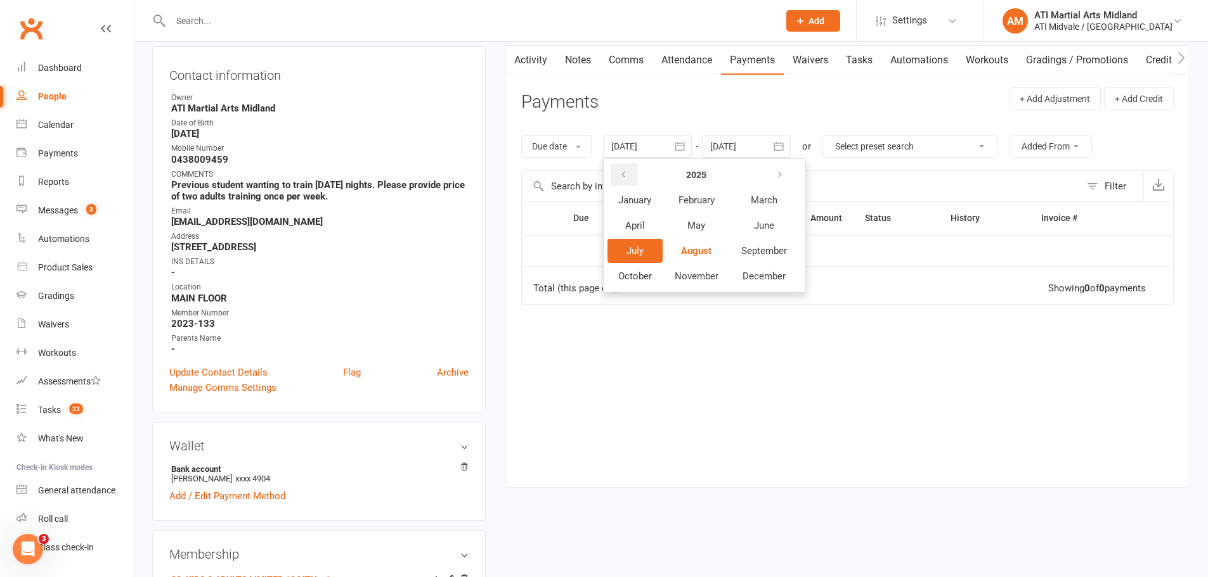
click at [625, 172] on icon "button" at bounding box center [623, 175] width 9 height 10
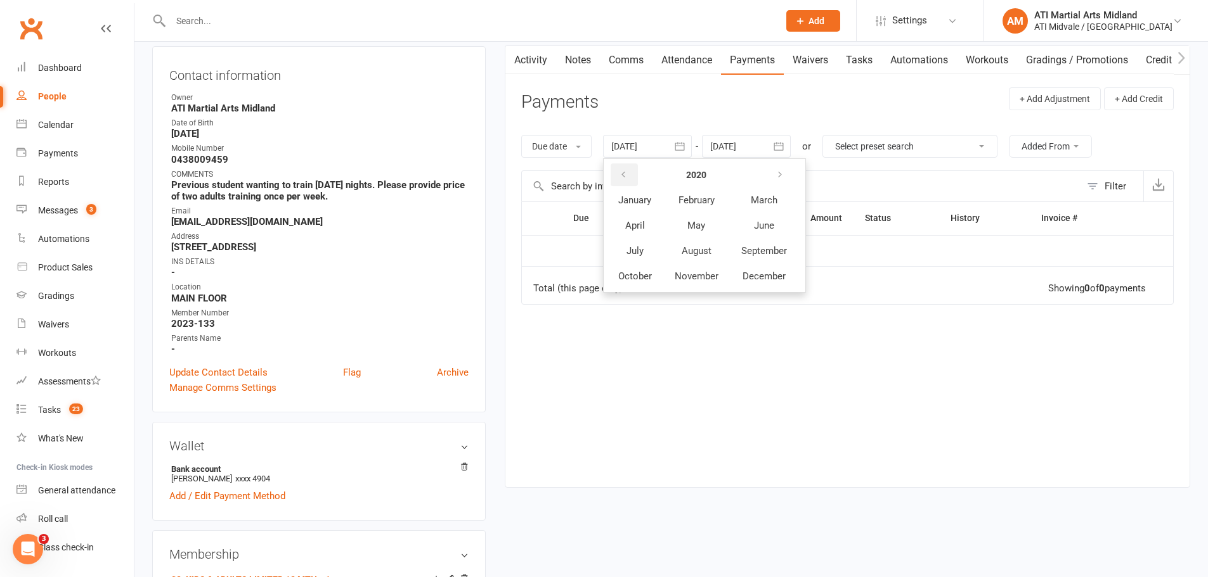
click at [625, 172] on icon "button" at bounding box center [623, 175] width 9 height 10
click at [630, 169] on button "button" at bounding box center [623, 175] width 27 height 23
click at [662, 246] on button "July" at bounding box center [634, 251] width 55 height 24
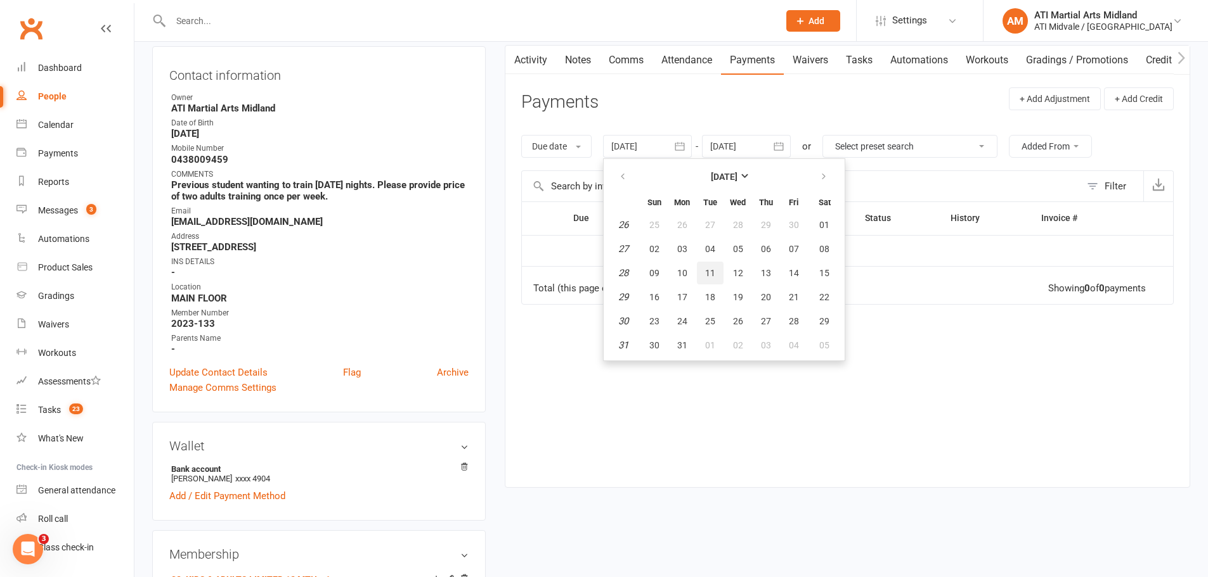
click at [701, 265] on button "11" at bounding box center [710, 273] width 27 height 23
type input "11 Jul 2017"
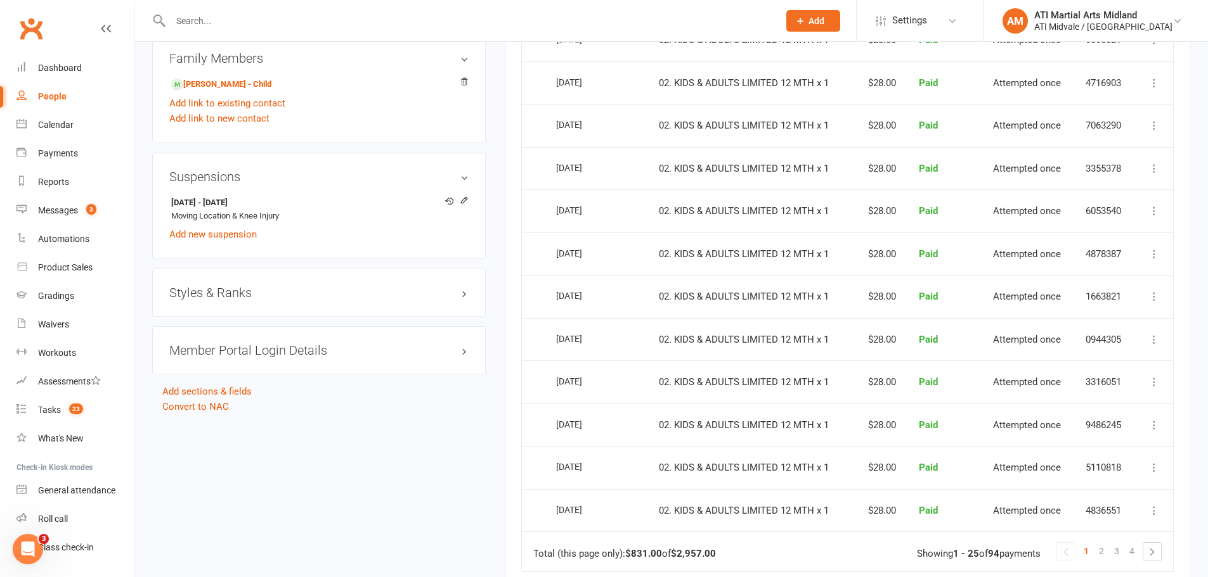
scroll to position [1031, 0]
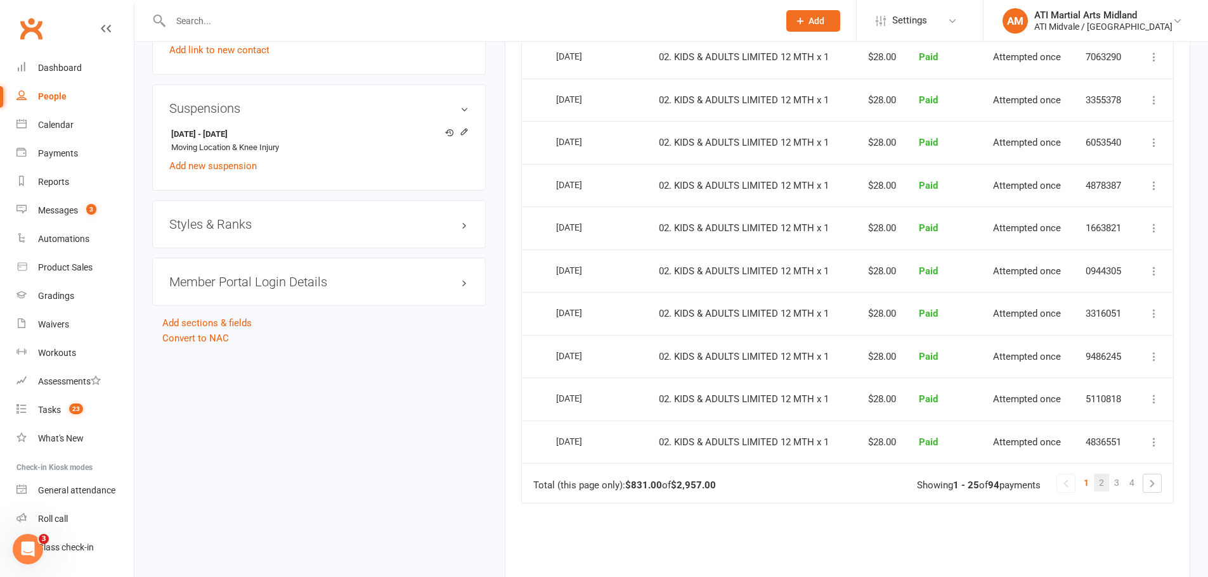
click at [1102, 482] on span "2" at bounding box center [1101, 483] width 5 height 18
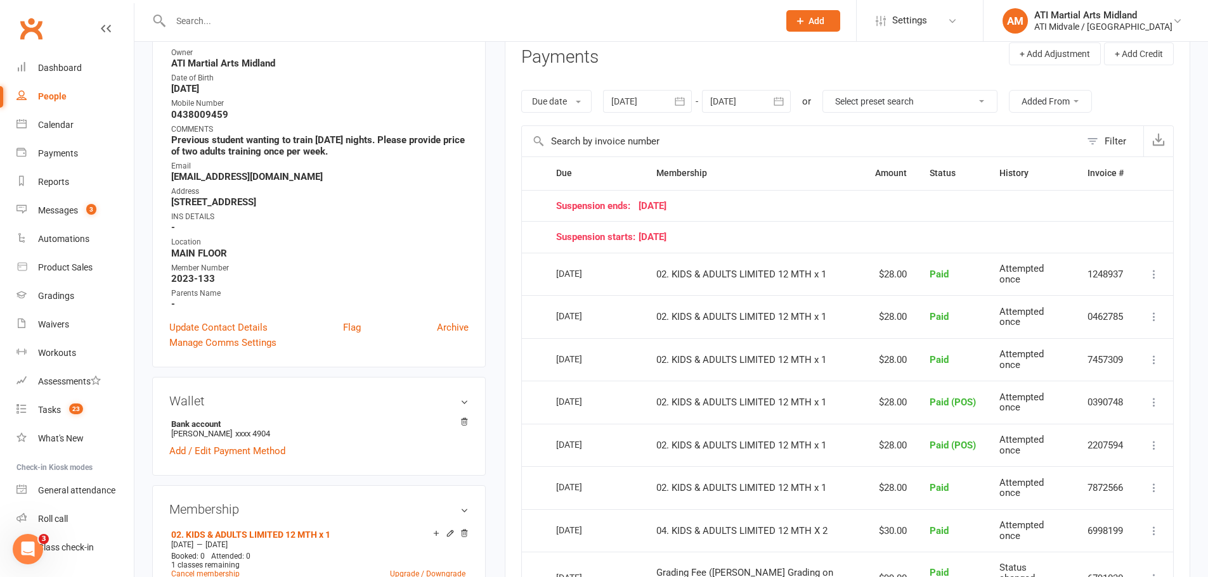
scroll to position [143, 0]
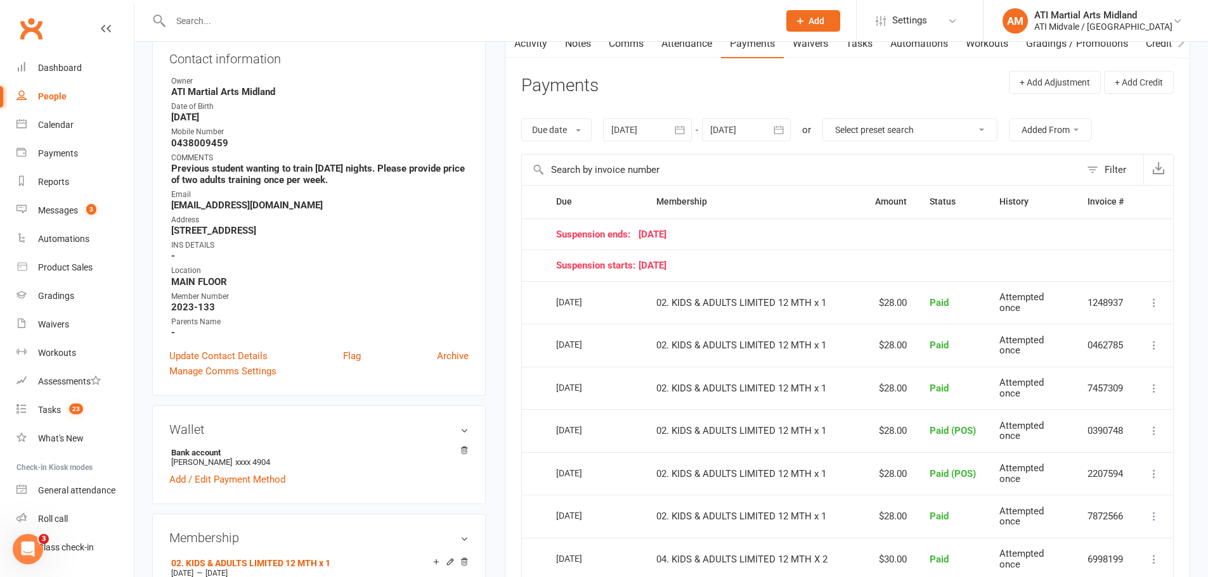
click at [755, 134] on div at bounding box center [746, 130] width 89 height 23
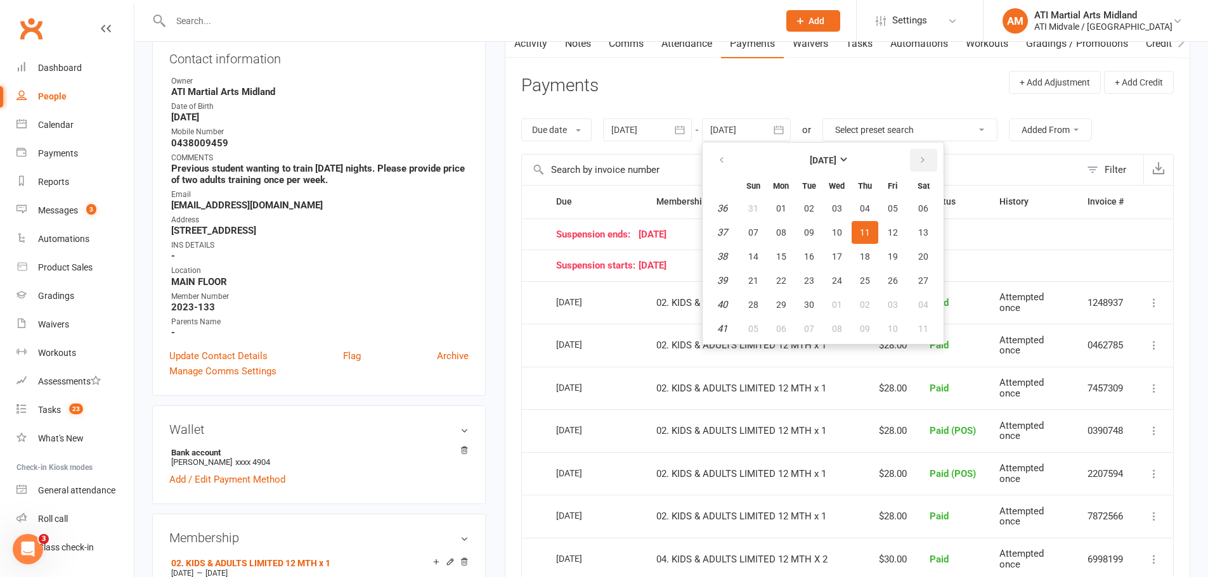
click at [933, 164] on button "button" at bounding box center [923, 160] width 27 height 23
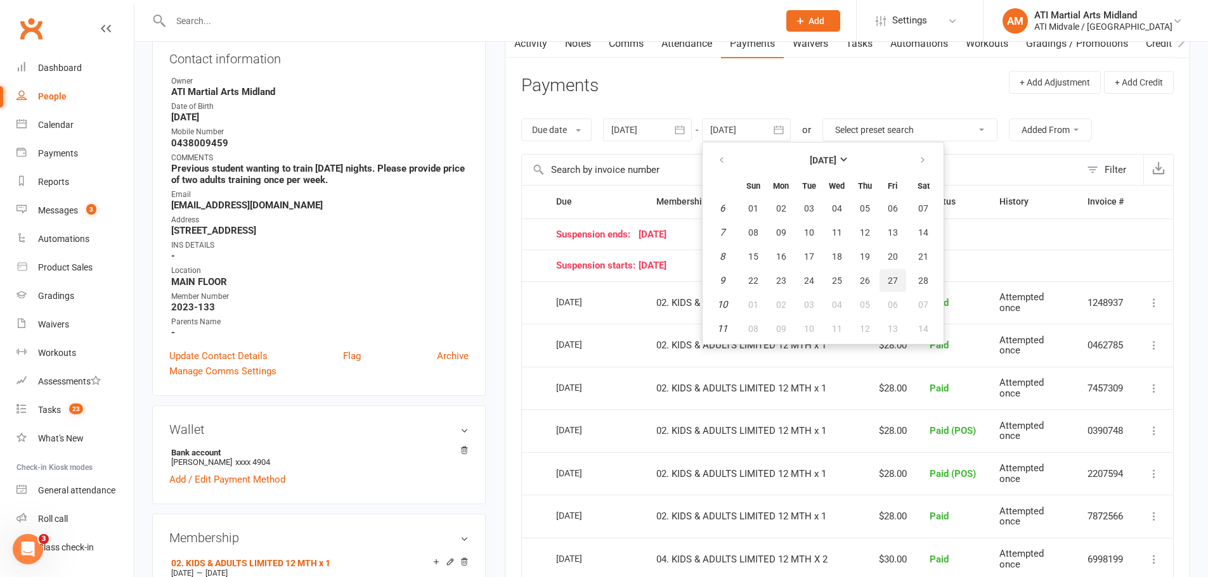
click at [888, 273] on button "27" at bounding box center [892, 280] width 27 height 23
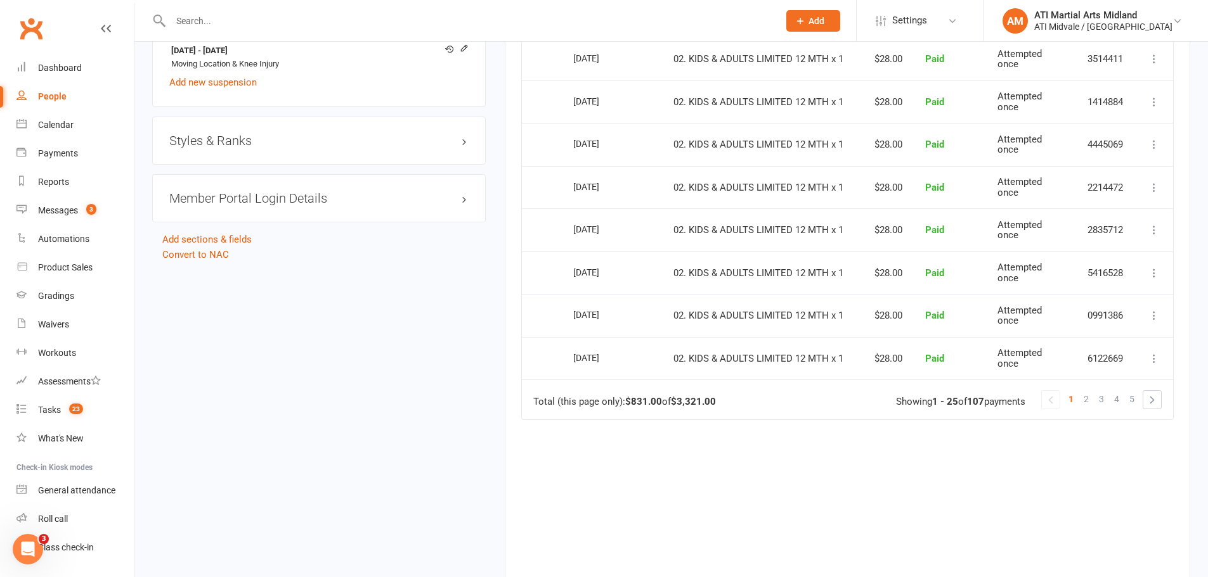
scroll to position [1094, 0]
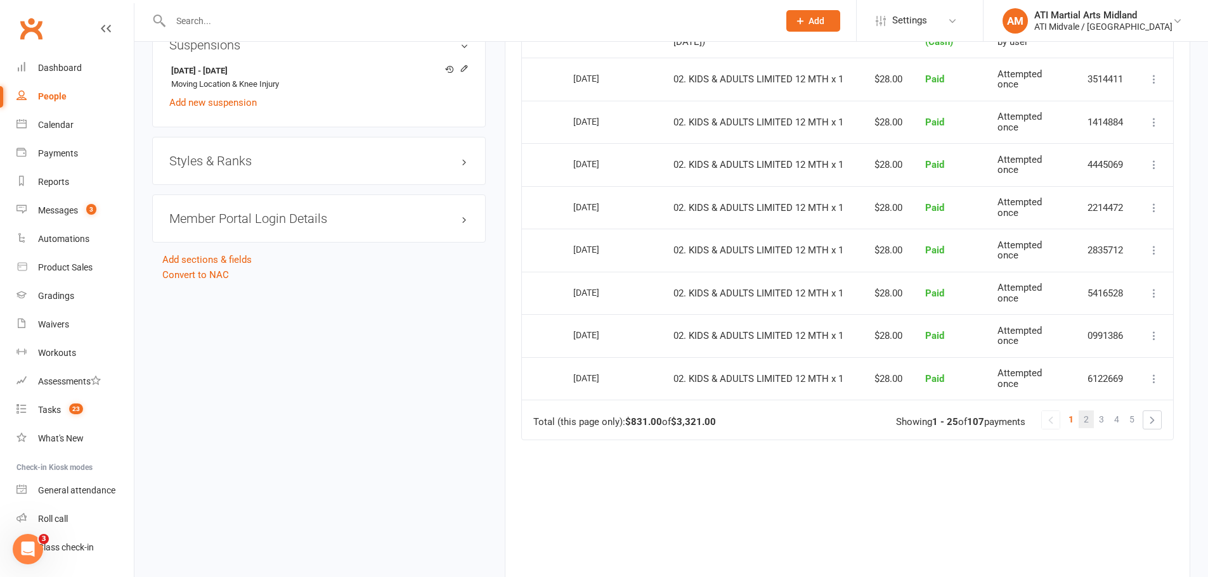
click at [1092, 416] on link "2" at bounding box center [1085, 420] width 15 height 18
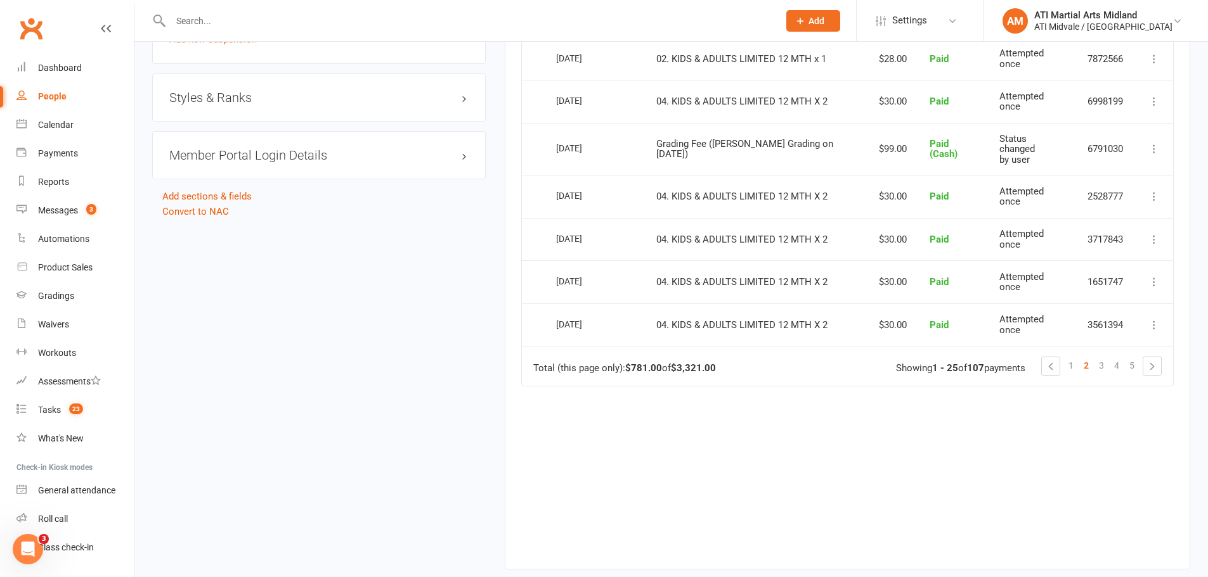
scroll to position [1221, 0]
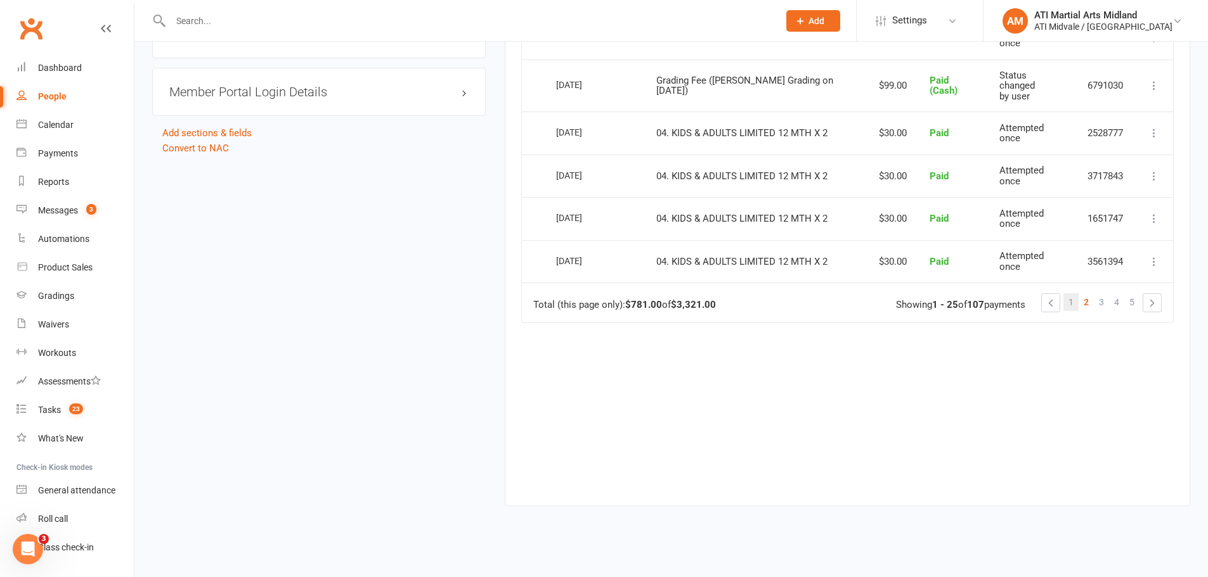
click at [1065, 293] on link "1" at bounding box center [1070, 302] width 15 height 18
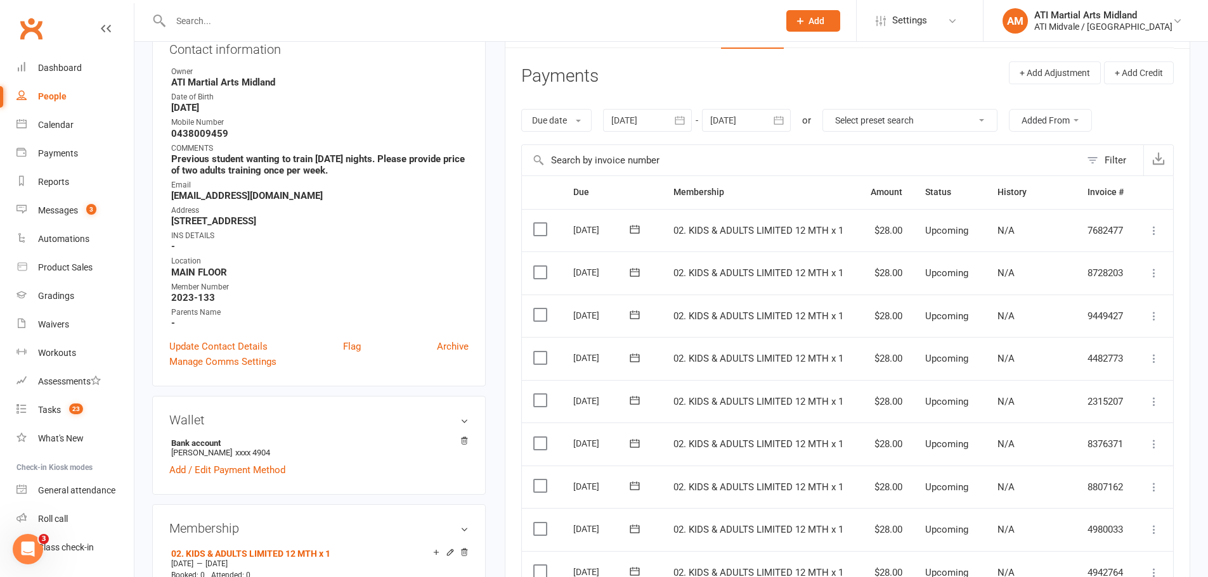
scroll to position [80, 0]
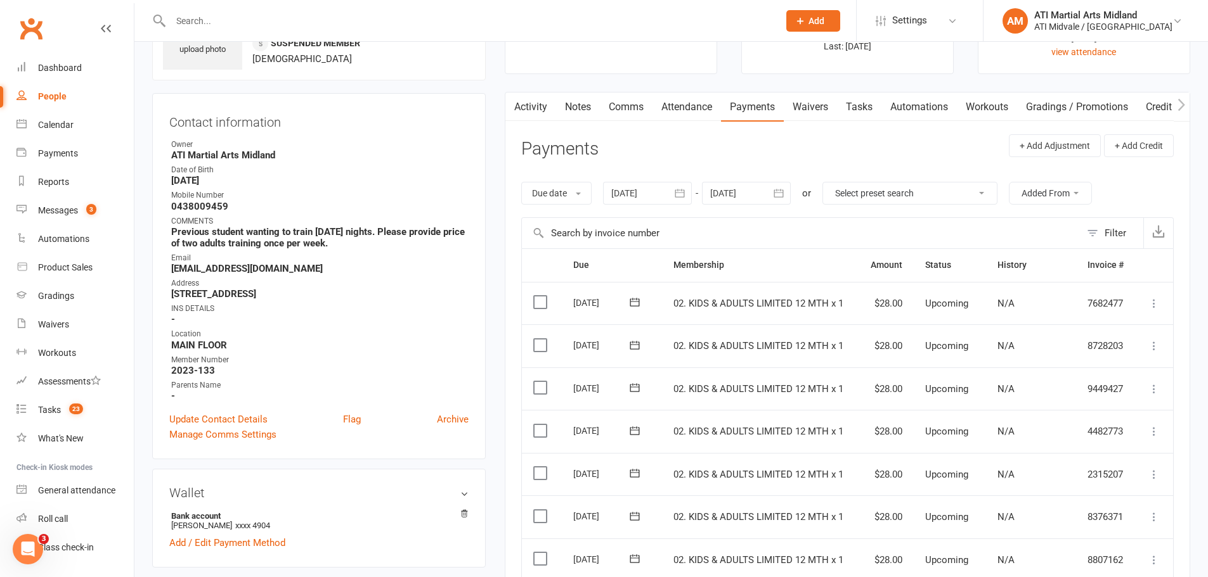
click at [684, 193] on icon "button" at bounding box center [680, 193] width 10 height 8
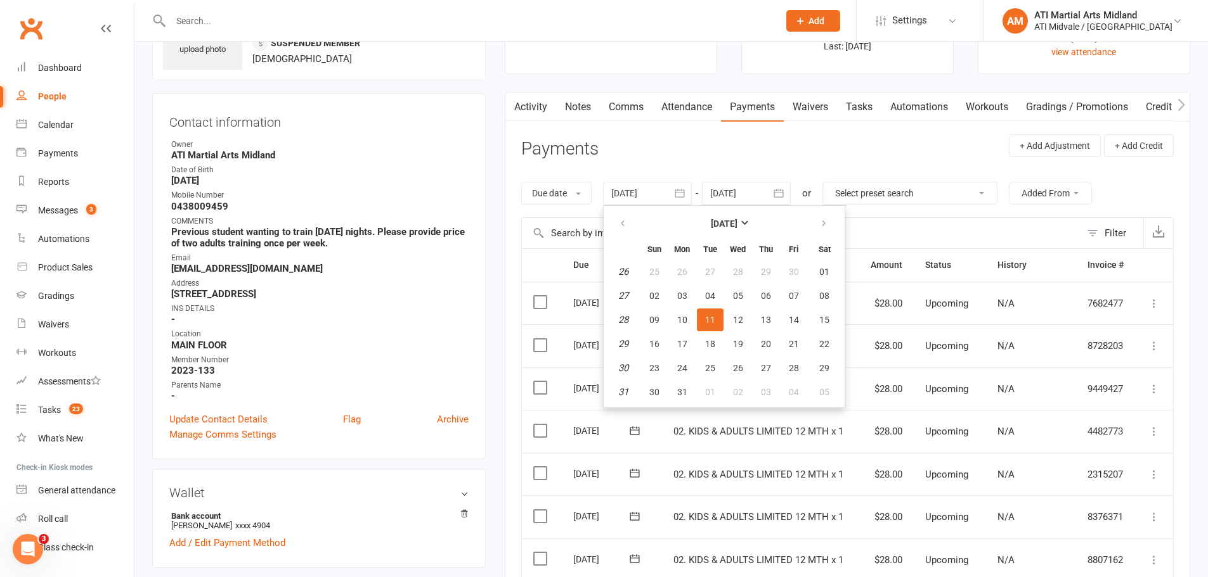
click at [684, 193] on icon "button" at bounding box center [680, 193] width 10 height 8
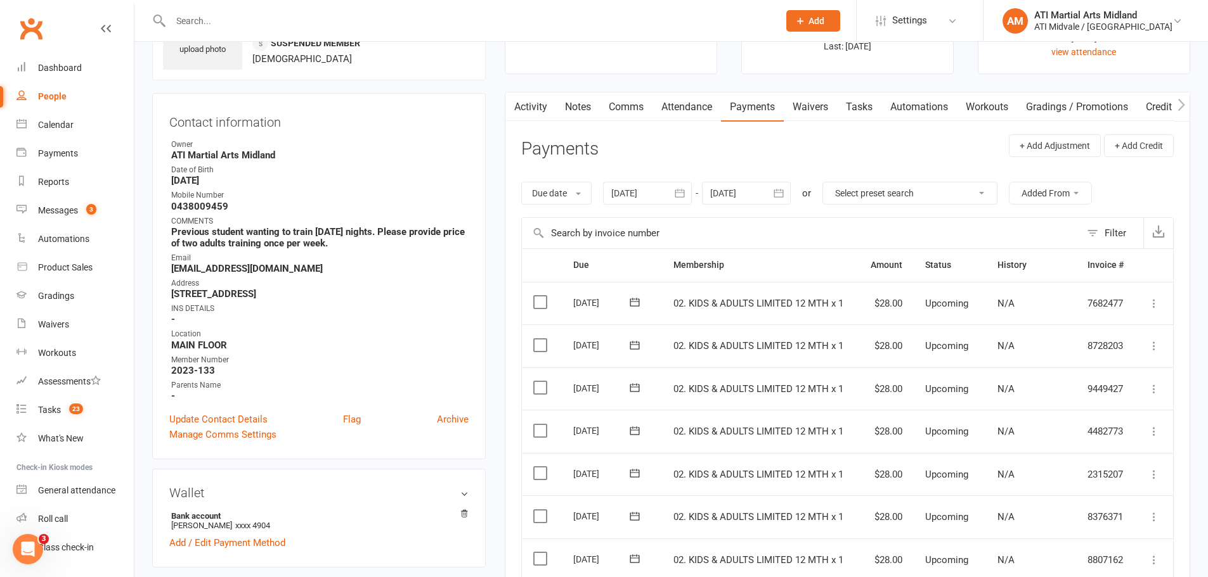
click at [759, 191] on div at bounding box center [746, 193] width 89 height 23
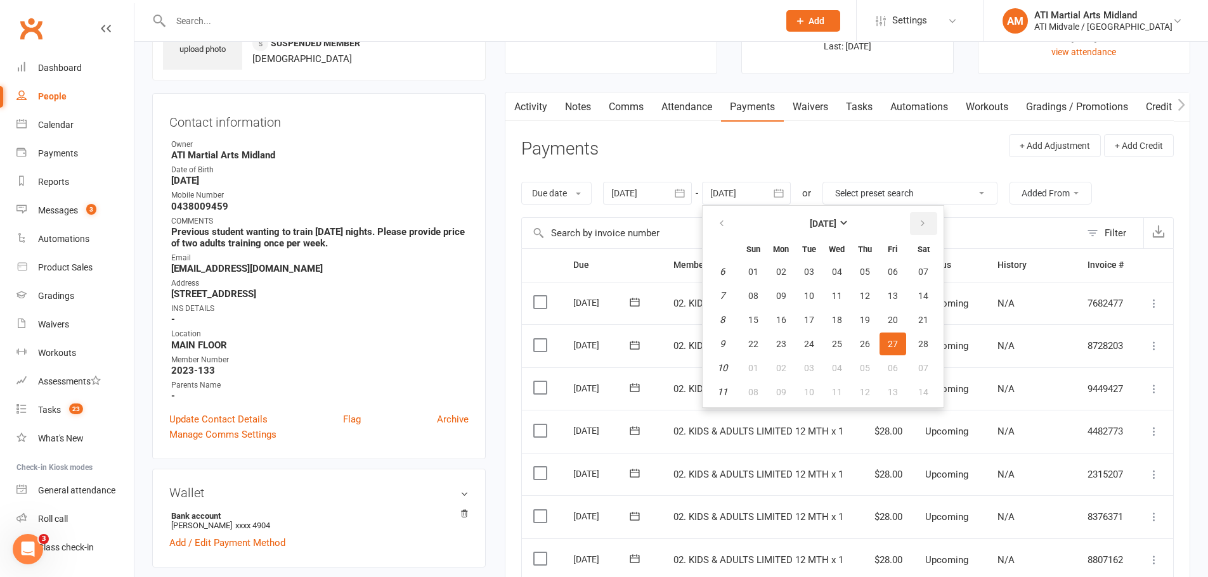
click at [913, 226] on button "button" at bounding box center [923, 223] width 27 height 23
click at [877, 346] on button "21" at bounding box center [864, 344] width 27 height 23
type input "21 May 2026"
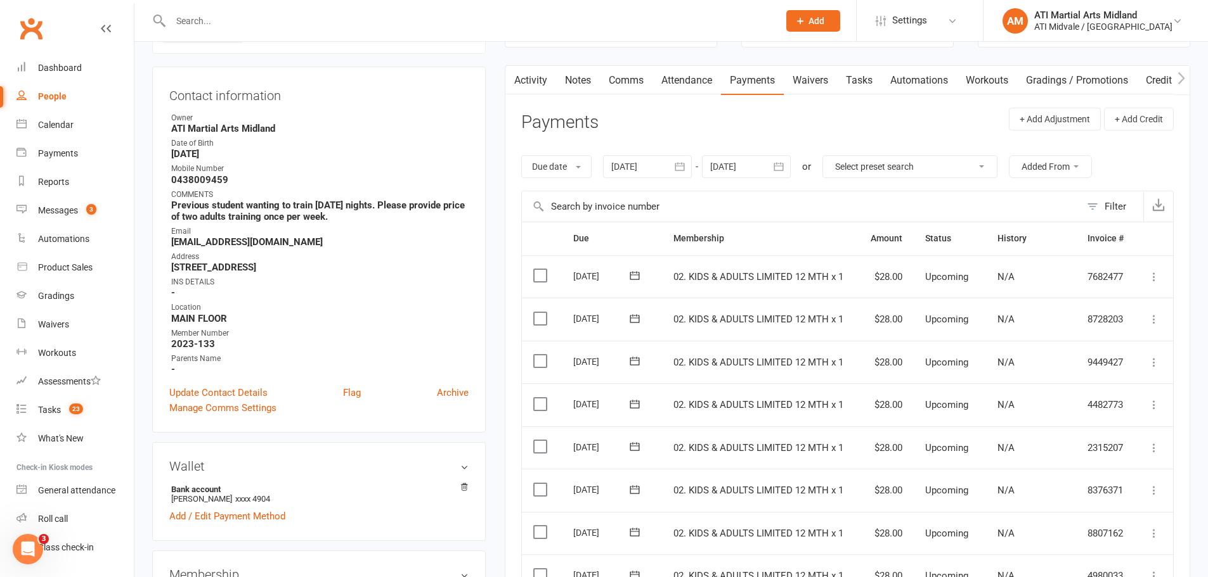
scroll to position [16, 0]
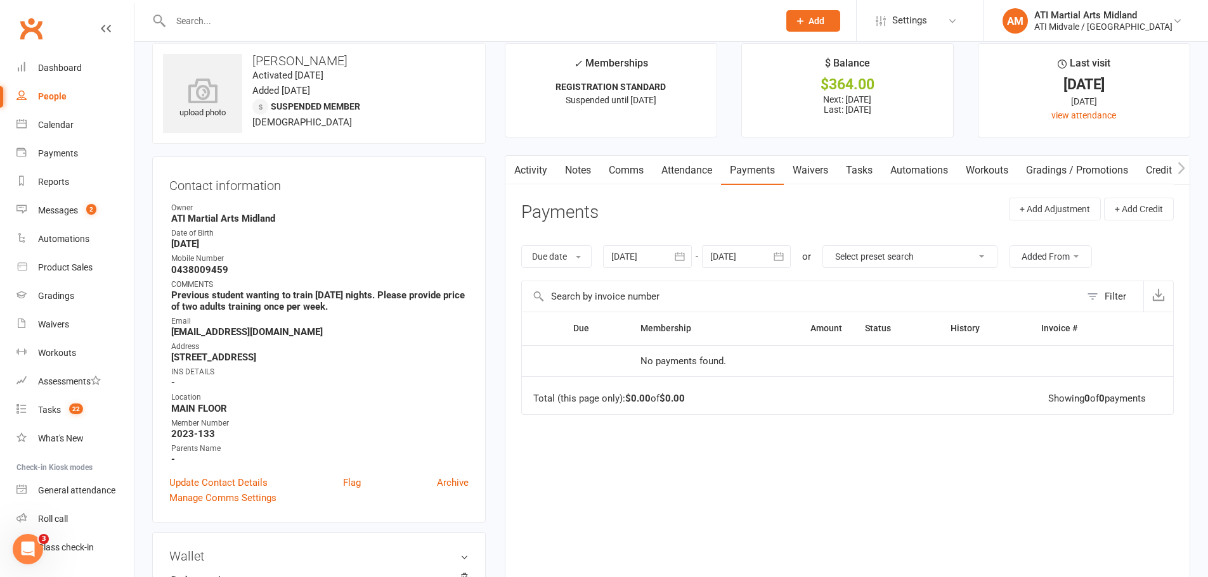
click at [757, 259] on div at bounding box center [746, 256] width 89 height 23
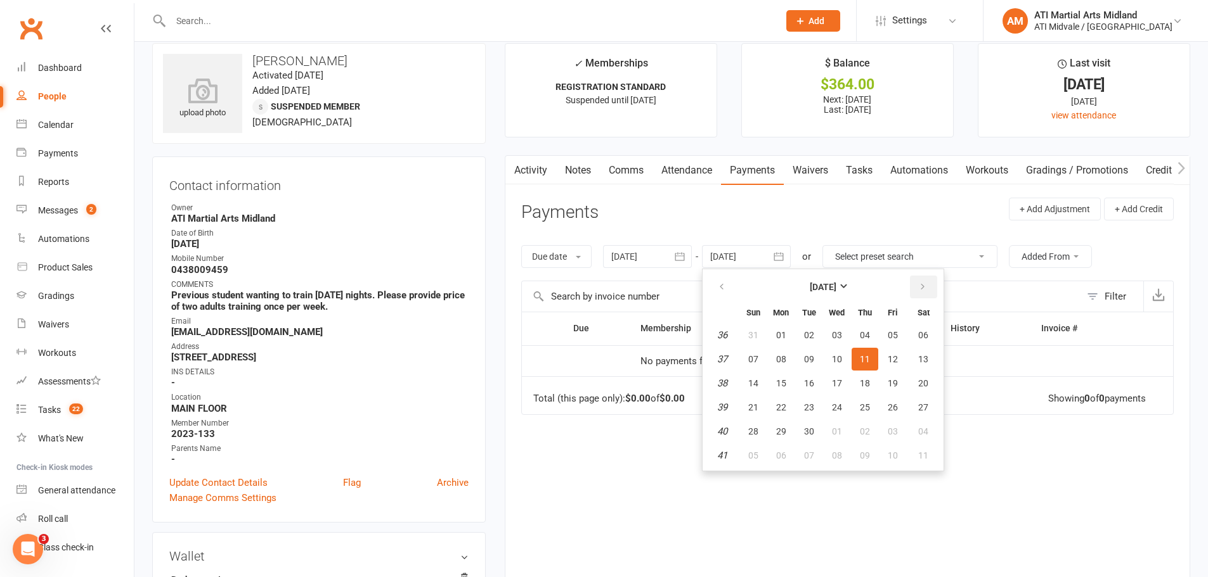
click at [929, 292] on button "button" at bounding box center [923, 287] width 27 height 23
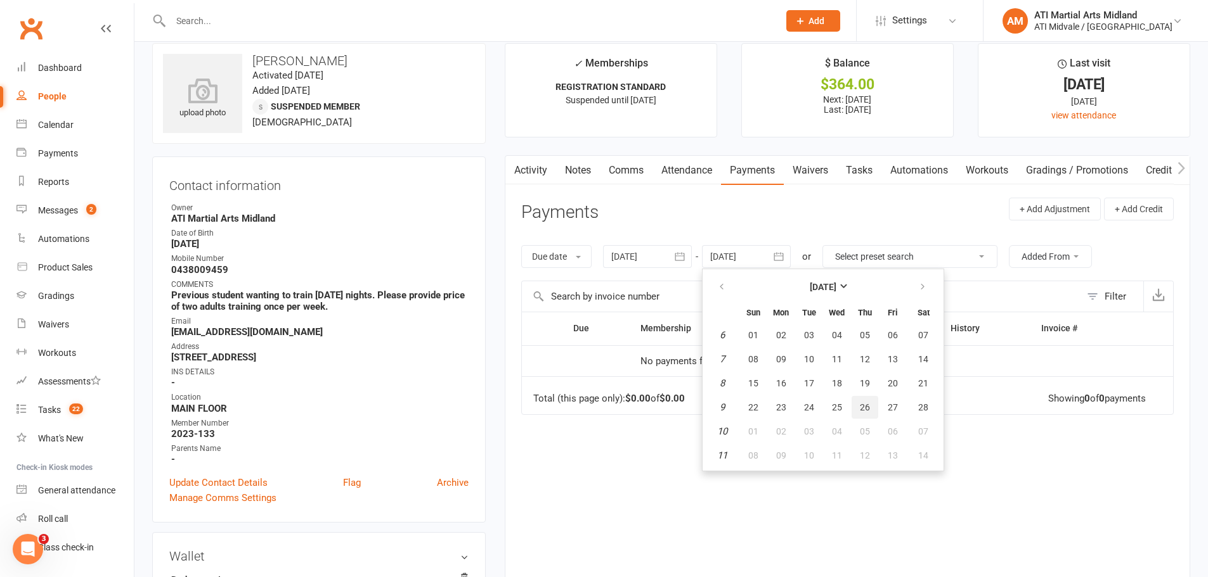
click at [875, 416] on button "26" at bounding box center [864, 407] width 27 height 23
type input "[DATE]"
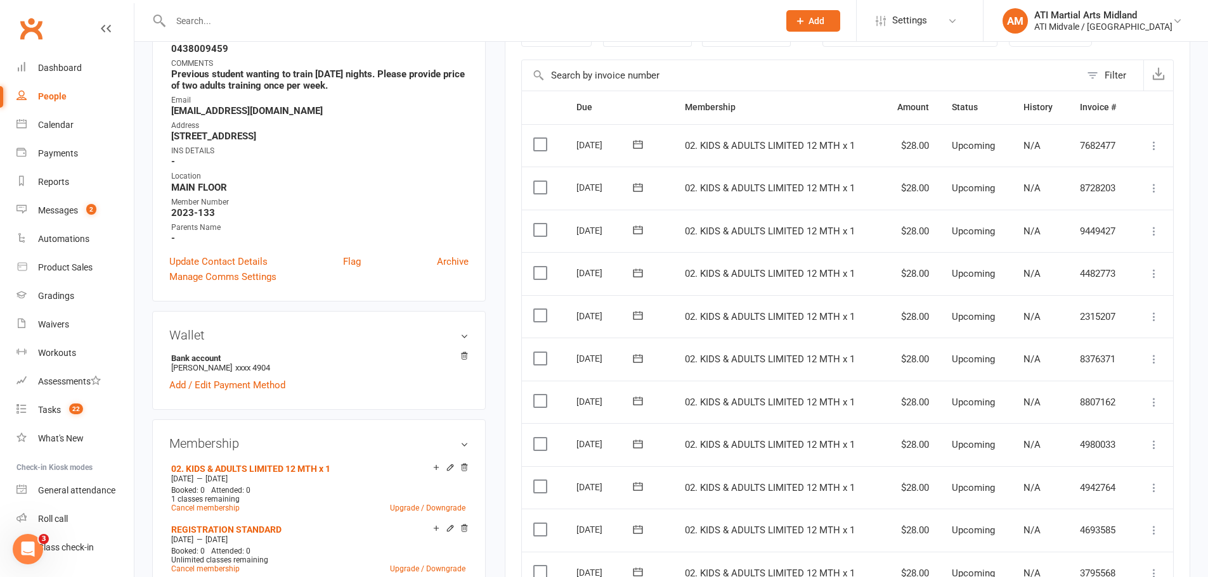
scroll to position [127, 0]
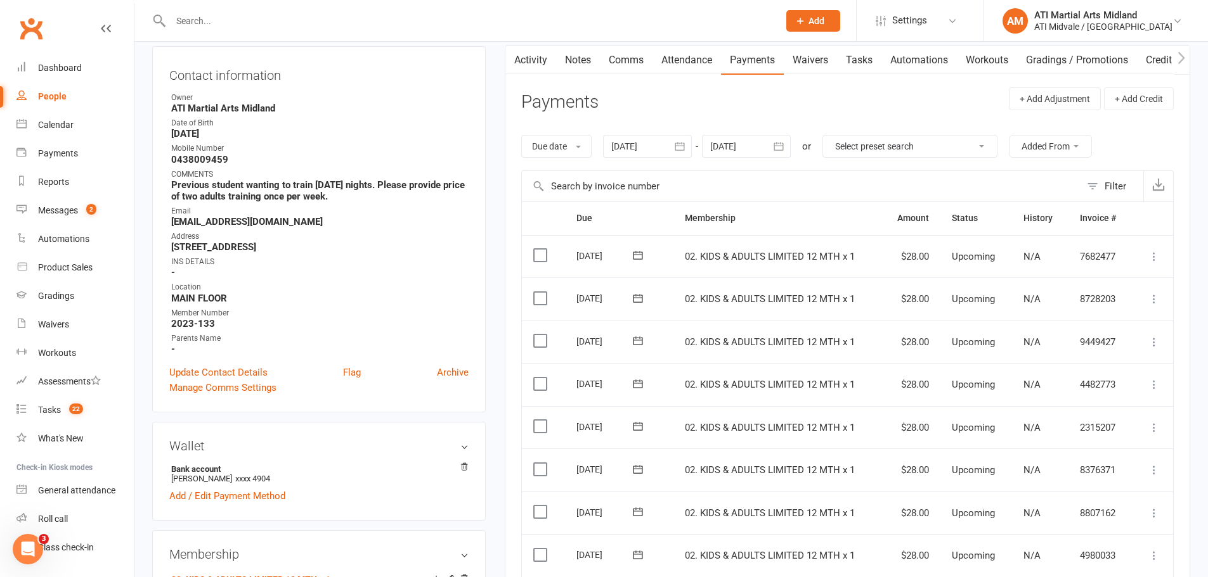
click at [641, 145] on div at bounding box center [647, 146] width 89 height 23
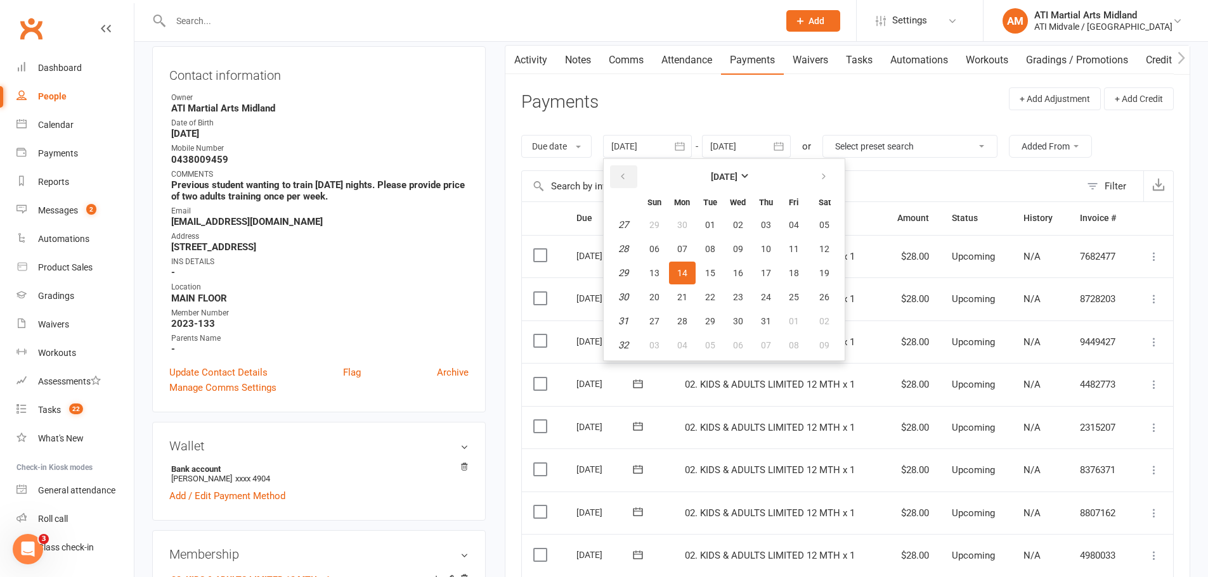
click at [630, 175] on button "button" at bounding box center [623, 176] width 27 height 23
click at [685, 282] on button "10" at bounding box center [682, 273] width 27 height 23
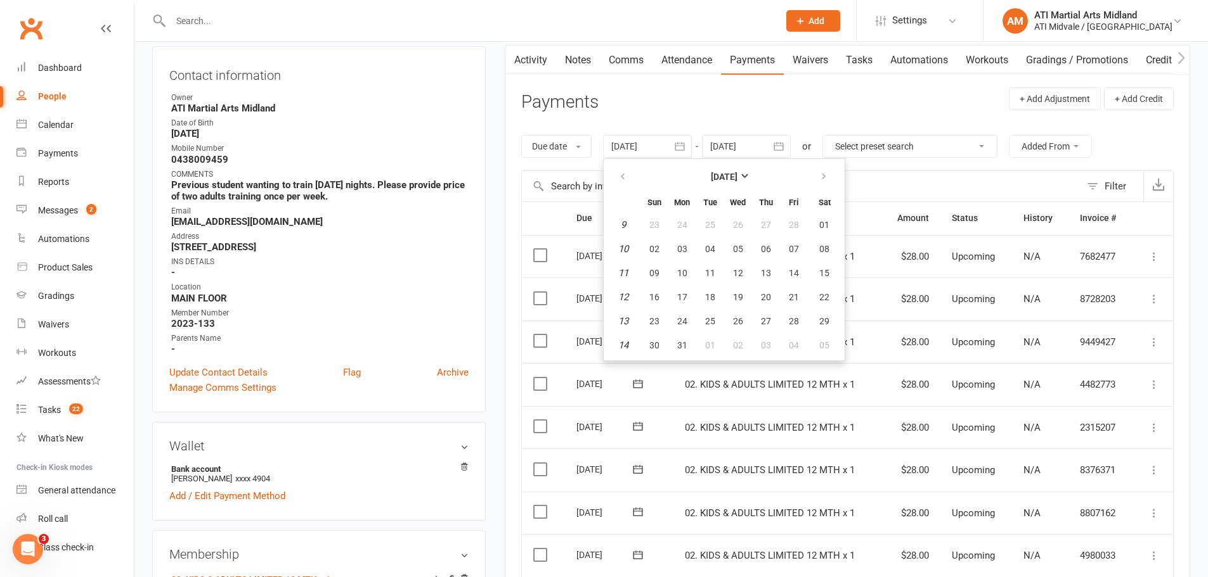
type input "[DATE]"
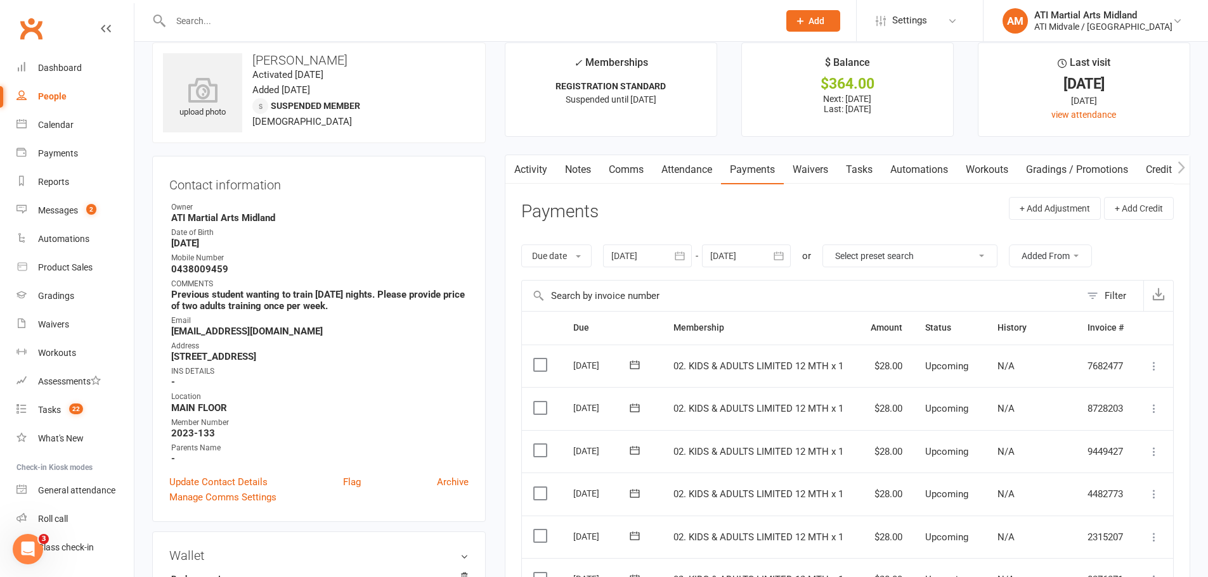
scroll to position [0, 0]
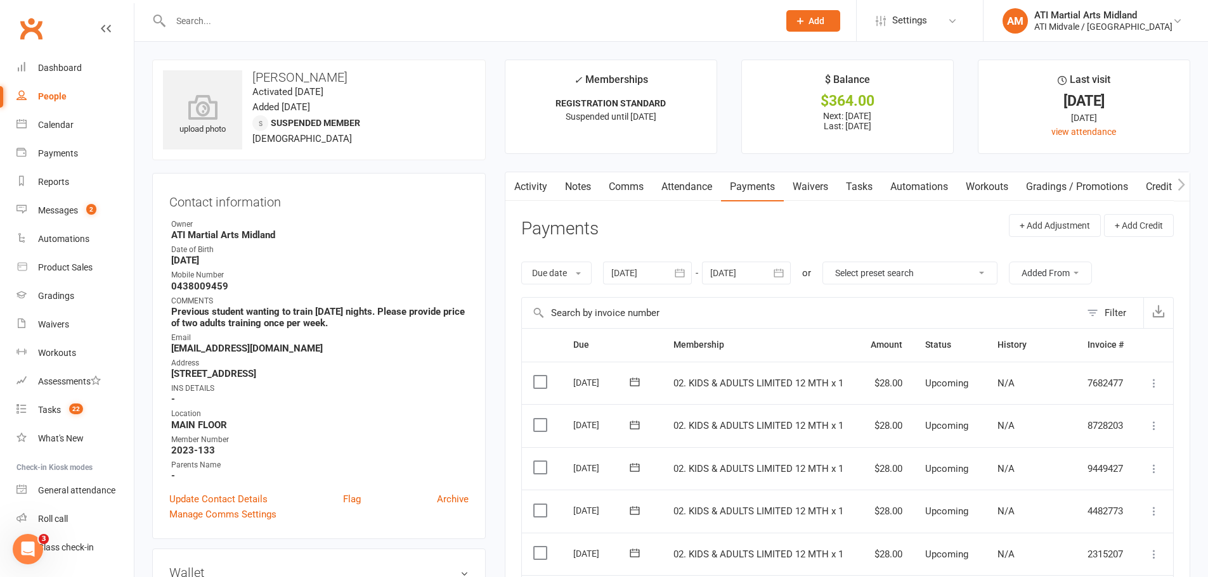
click at [252, 29] on input "text" at bounding box center [468, 21] width 603 height 18
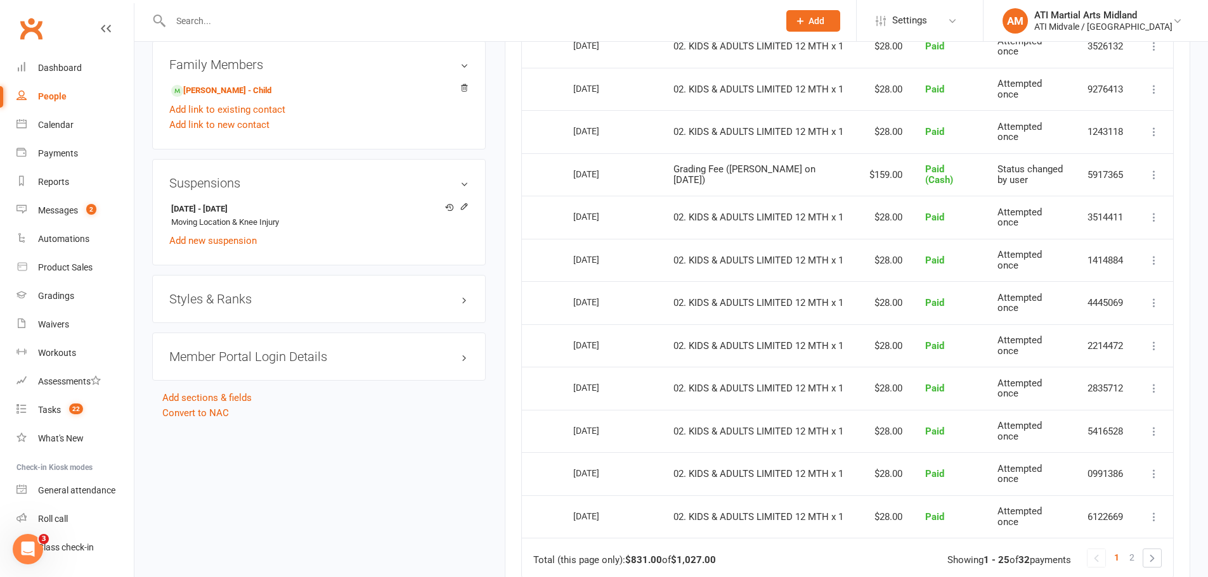
scroll to position [1014, 0]
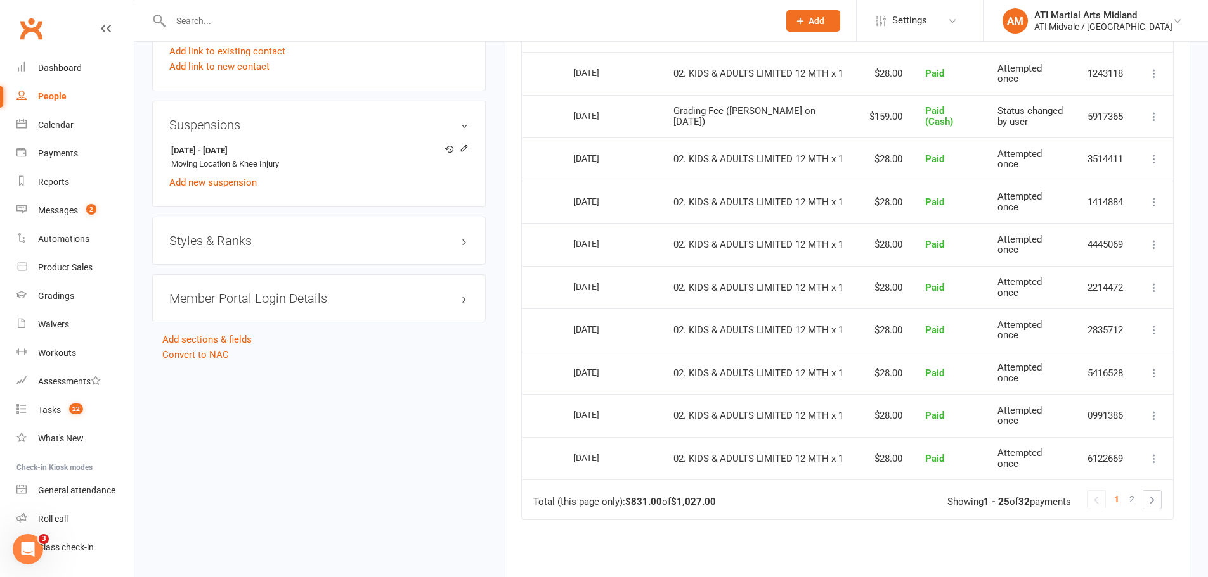
click at [257, 231] on div "Styles & Ranks" at bounding box center [318, 241] width 333 height 48
click at [249, 235] on h3 "Styles & Ranks" at bounding box center [318, 241] width 299 height 14
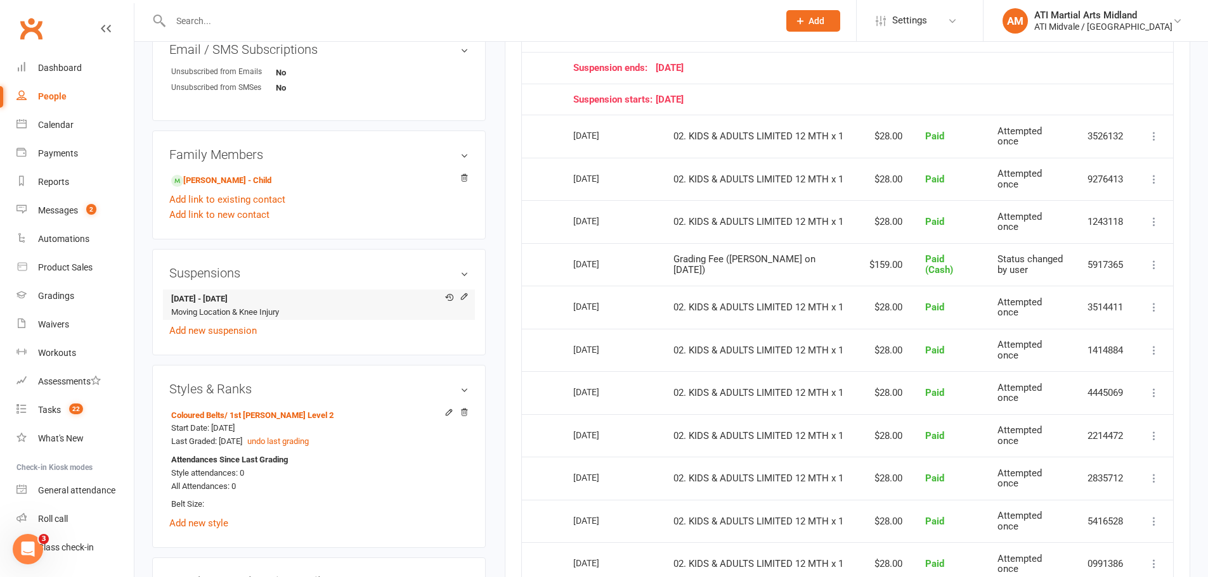
scroll to position [697, 0]
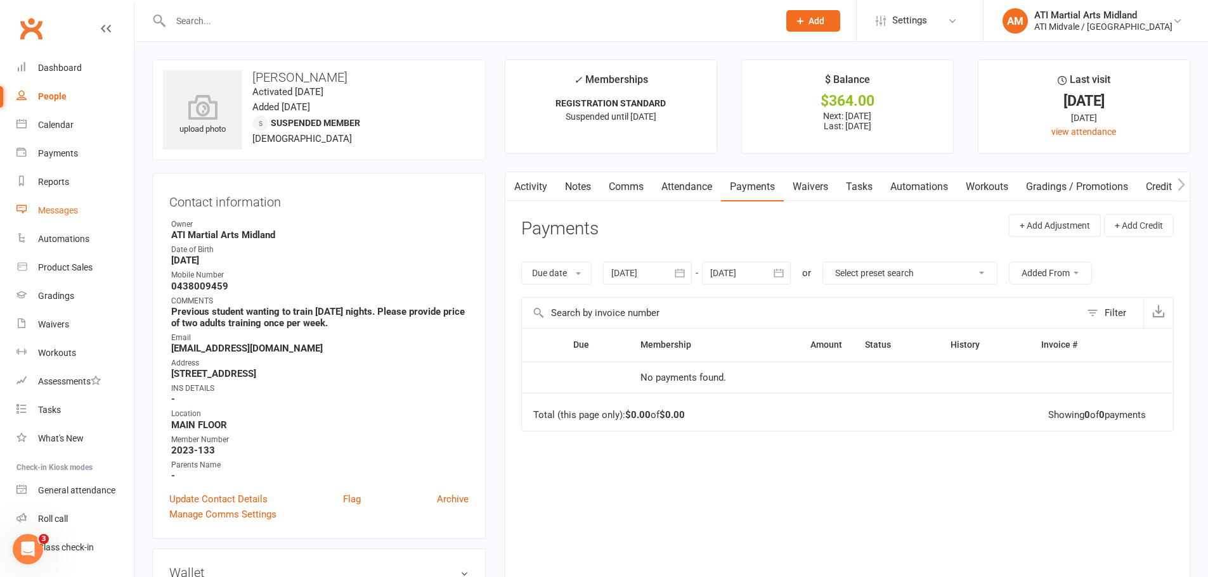
click at [61, 208] on div "Messages" at bounding box center [58, 210] width 40 height 10
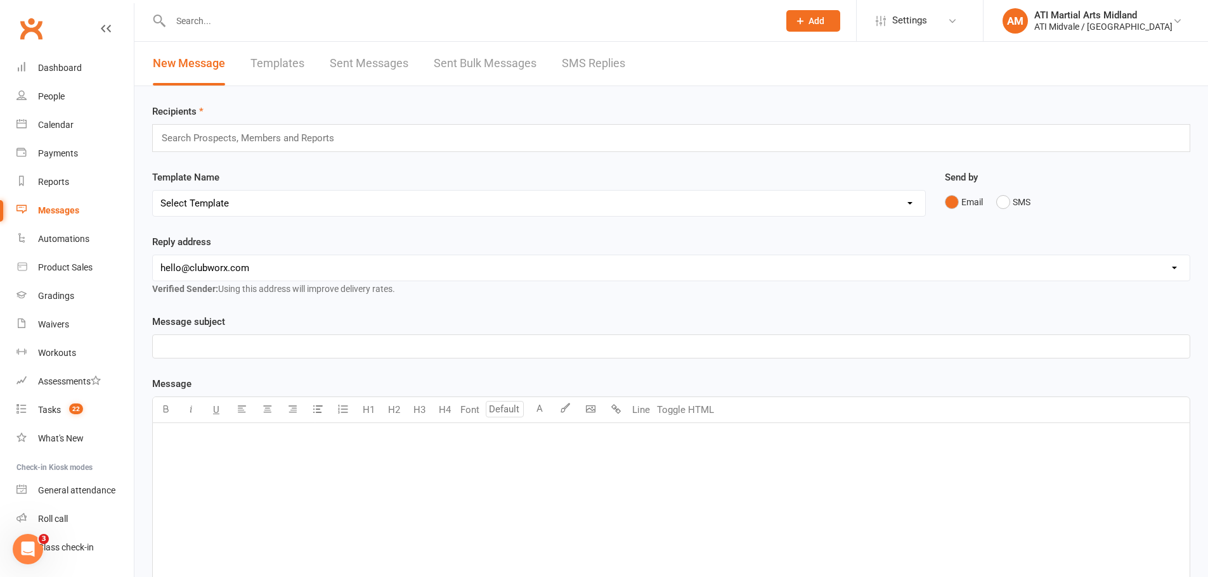
click at [562, 60] on link "SMS Replies" at bounding box center [593, 64] width 63 height 44
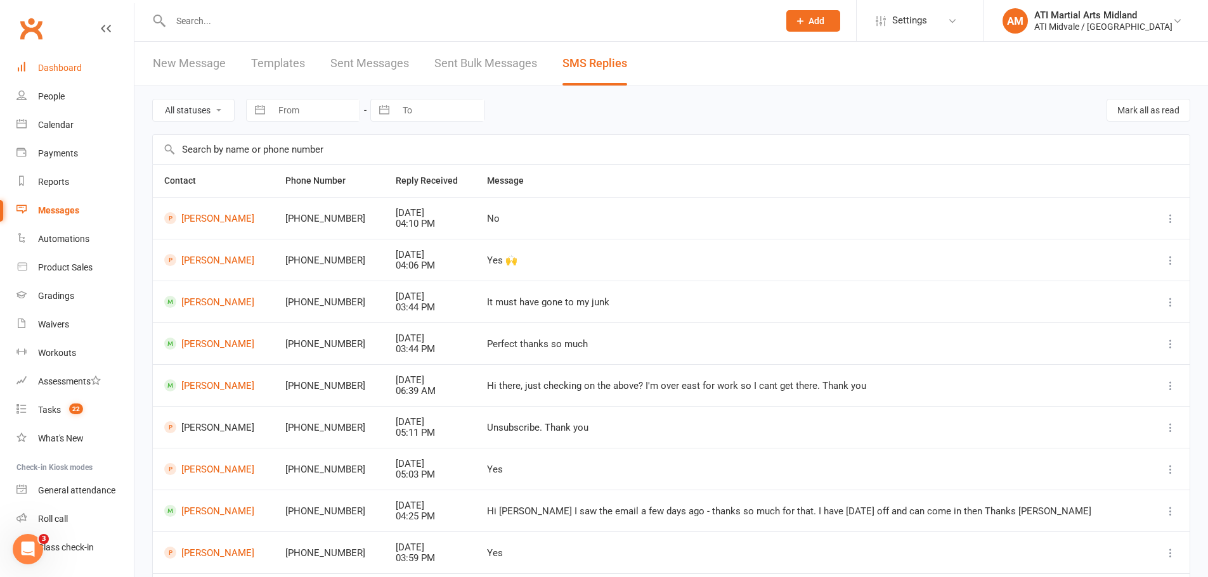
click at [76, 75] on link "Dashboard" at bounding box center [74, 68] width 117 height 29
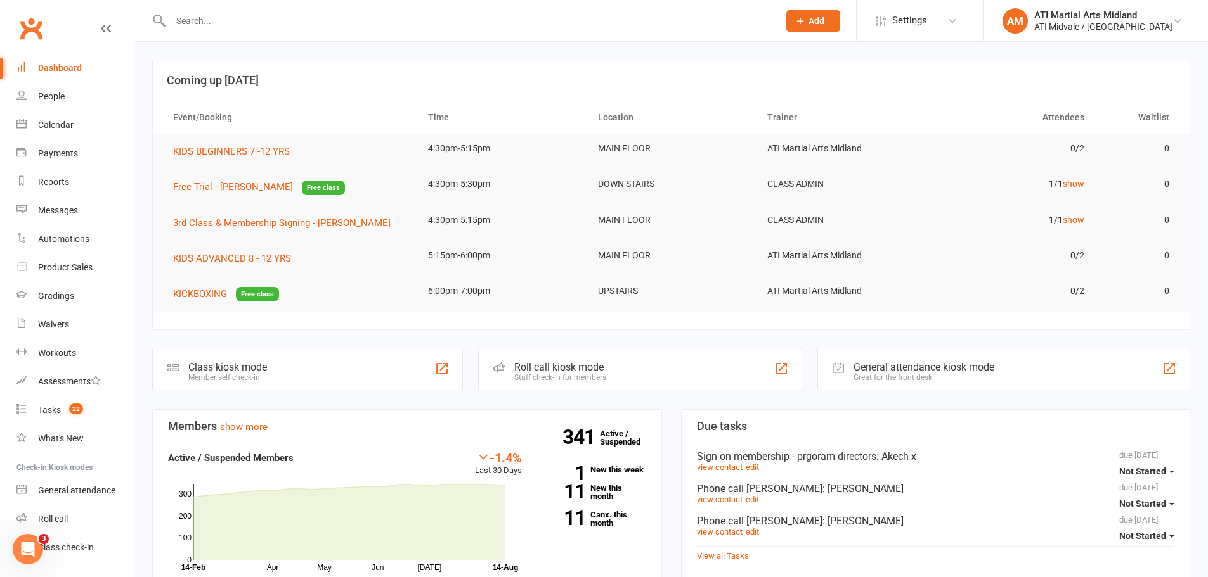
click at [32, 24] on link "Clubworx" at bounding box center [31, 29] width 32 height 32
